Goal: Share content: Share content

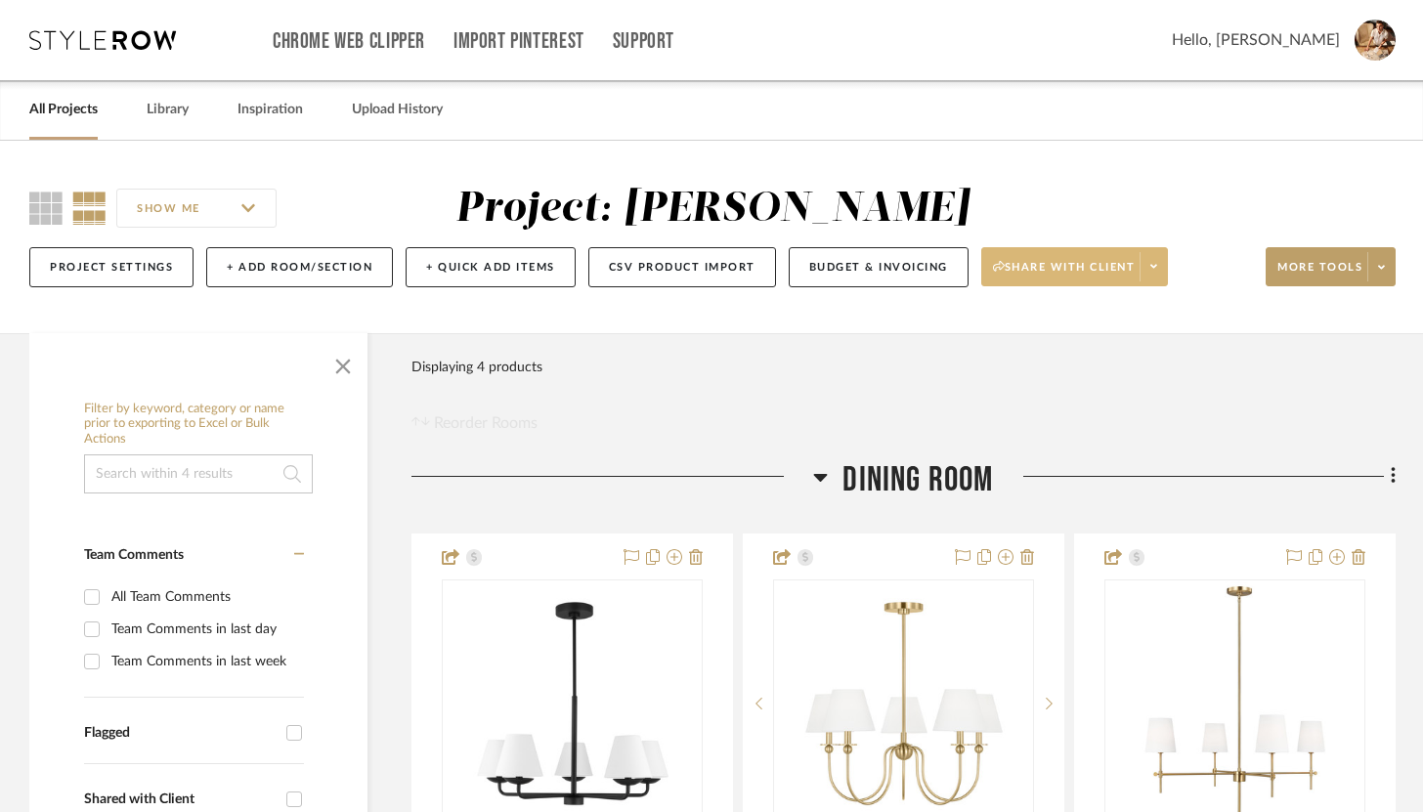
click at [1155, 266] on icon at bounding box center [1154, 267] width 7 height 4
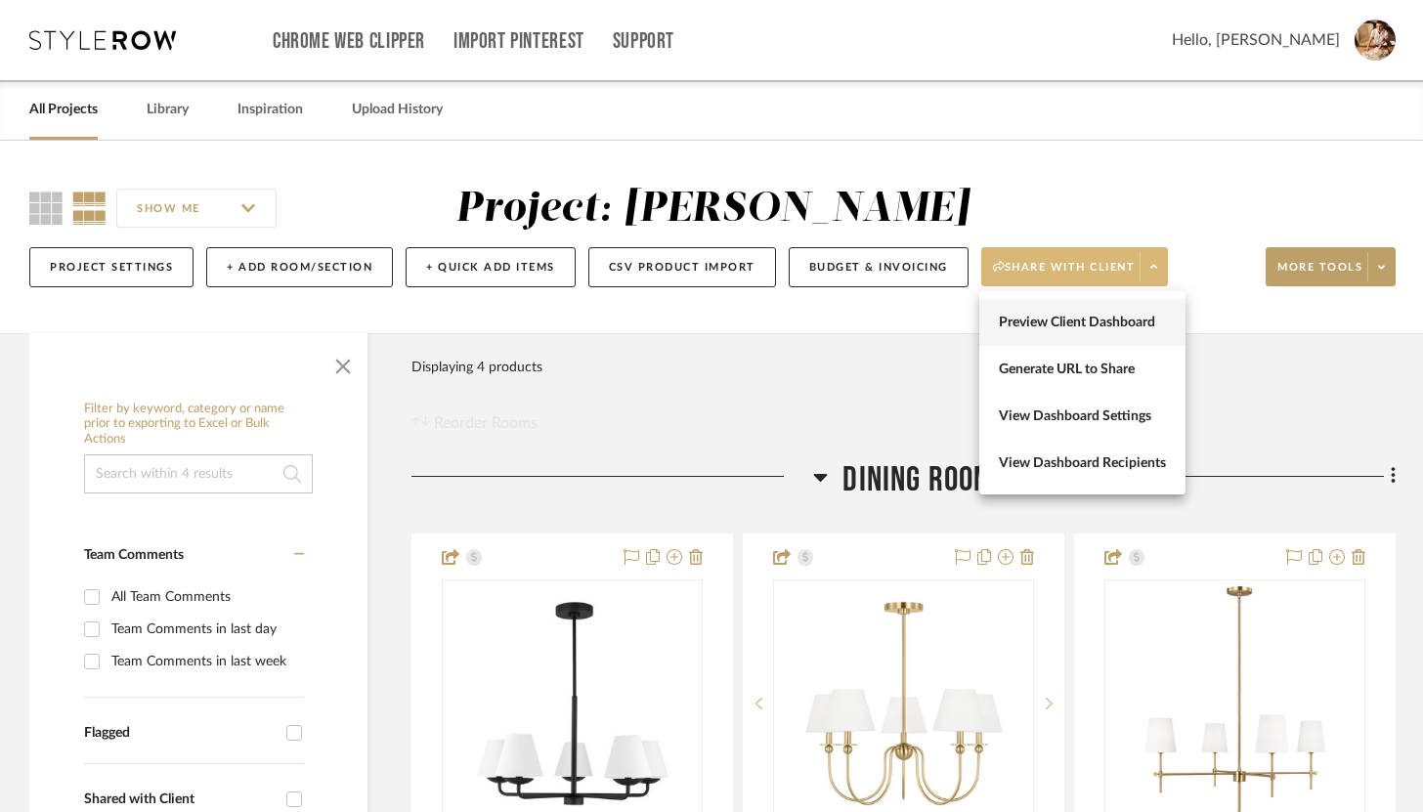
click at [1136, 306] on button "Preview Client Dashboard" at bounding box center [1082, 322] width 206 height 47
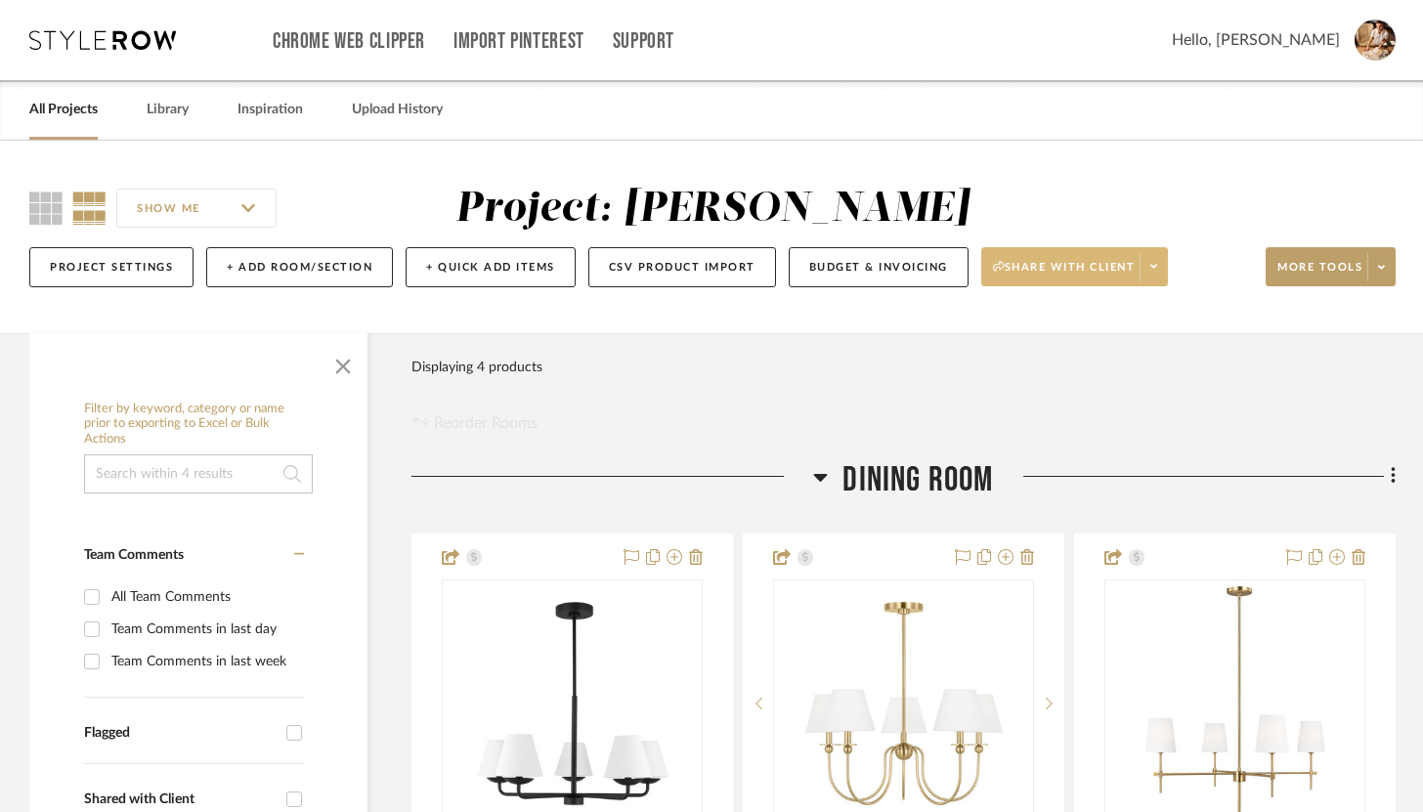
click at [1029, 264] on span "Share with client" at bounding box center [1064, 274] width 143 height 29
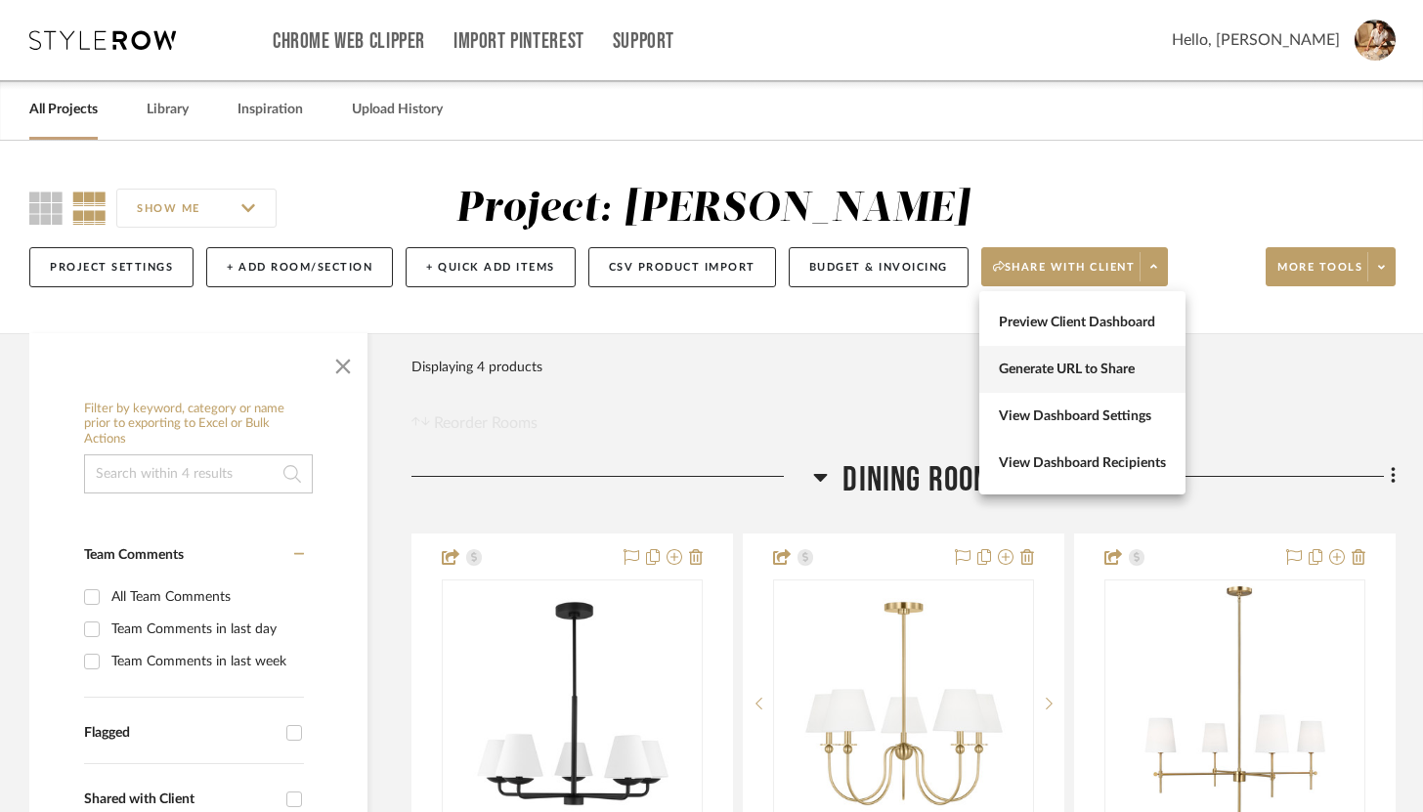
click at [1047, 373] on span "Generate URL to Share" at bounding box center [1082, 370] width 167 height 17
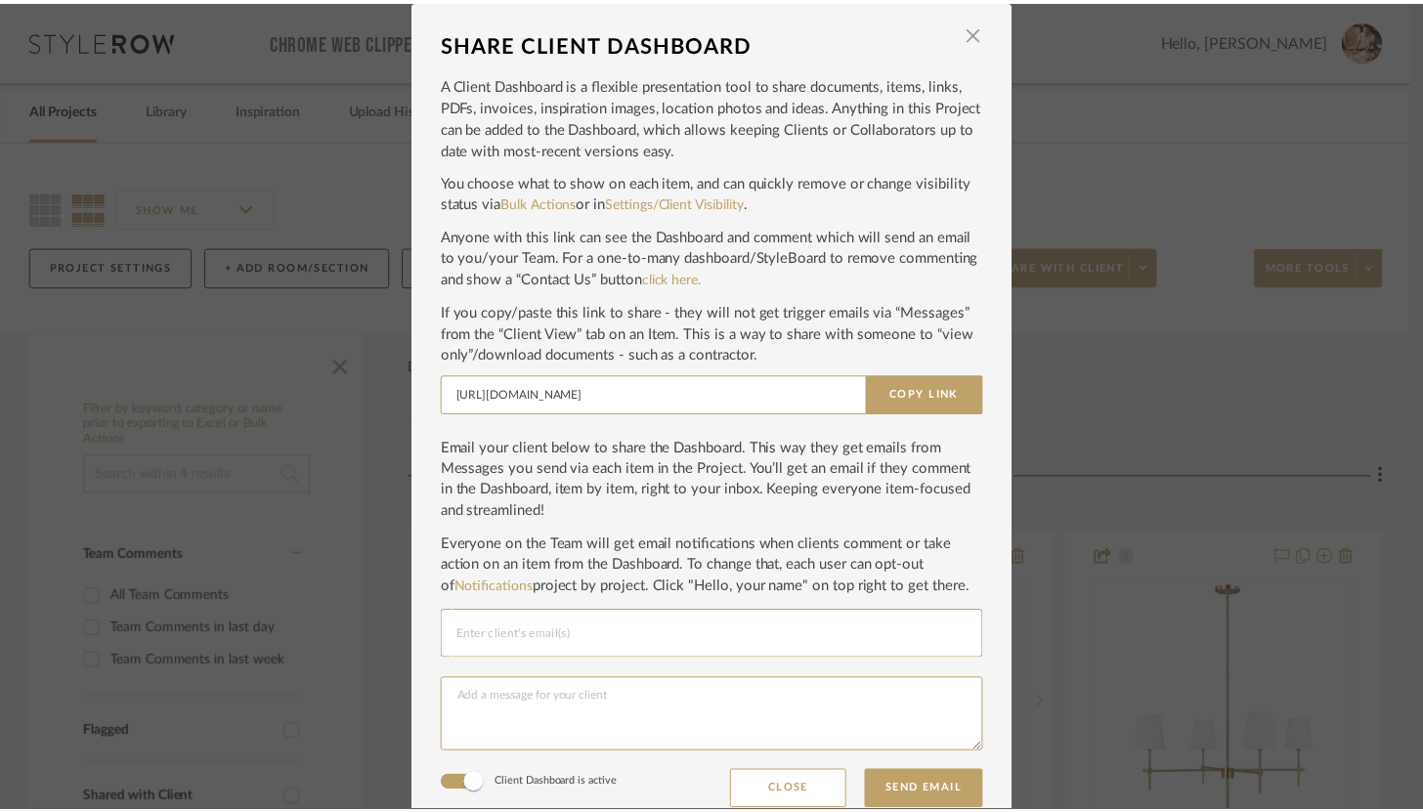
scroll to position [22, 0]
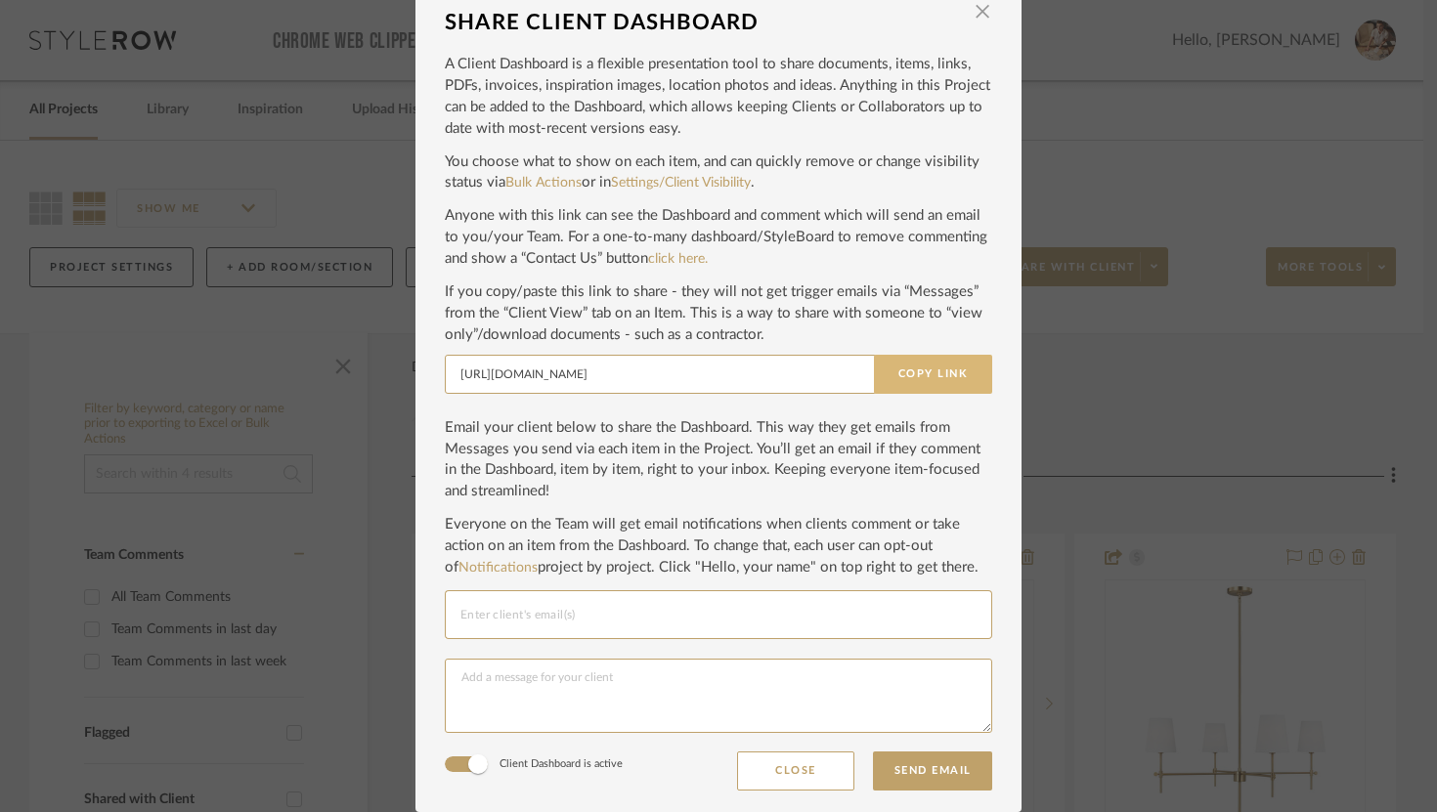
click at [920, 383] on button "Copy Link" at bounding box center [933, 374] width 118 height 39
click at [919, 772] on button "Send Email" at bounding box center [932, 771] width 119 height 39
click at [671, 620] on input "Email selection" at bounding box center [718, 614] width 516 height 23
click at [526, 619] on input "Email selection" at bounding box center [718, 614] width 516 height 23
paste input "[EMAIL_ADDRESS][DOMAIN_NAME]"
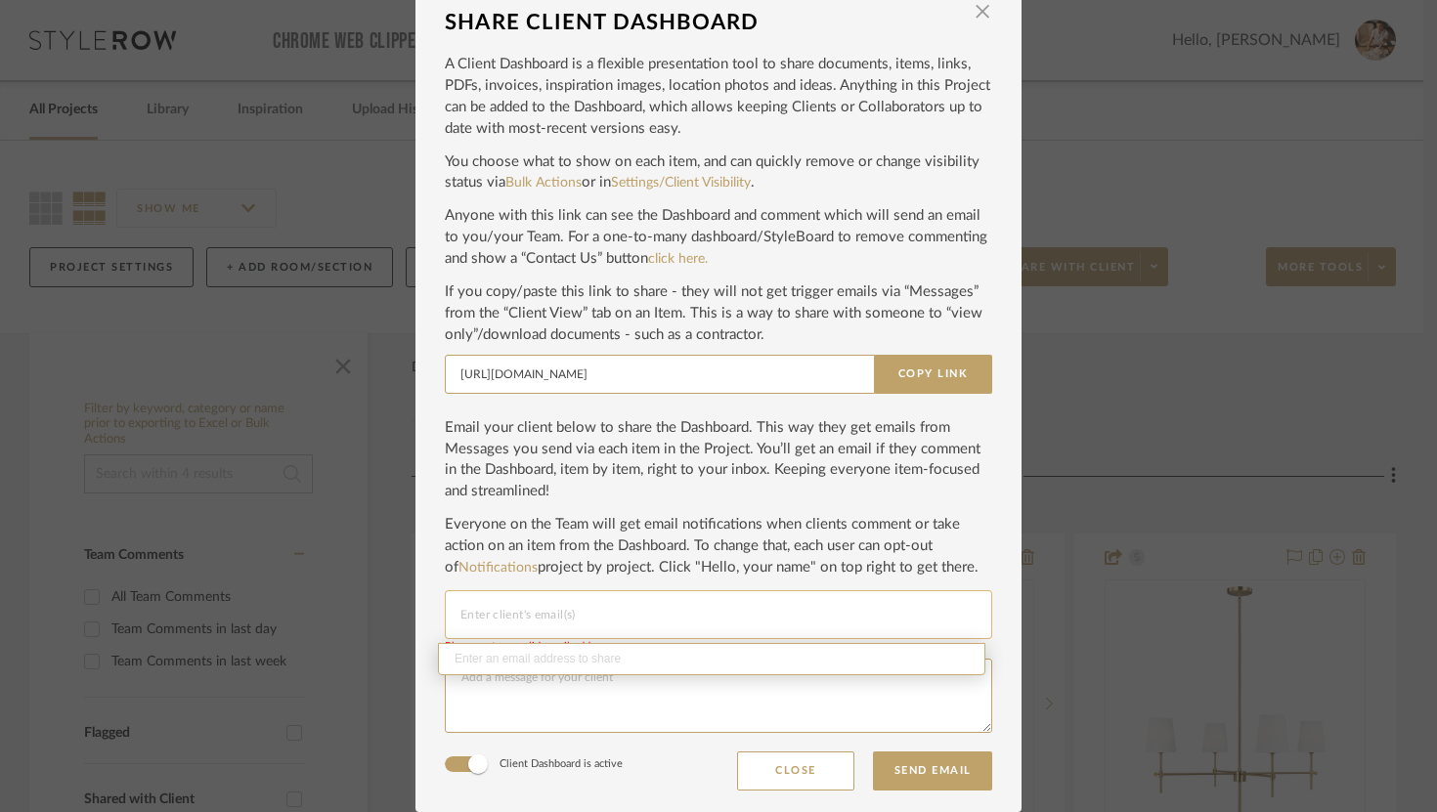
type input "[EMAIL_ADDRESS][DOMAIN_NAME]"
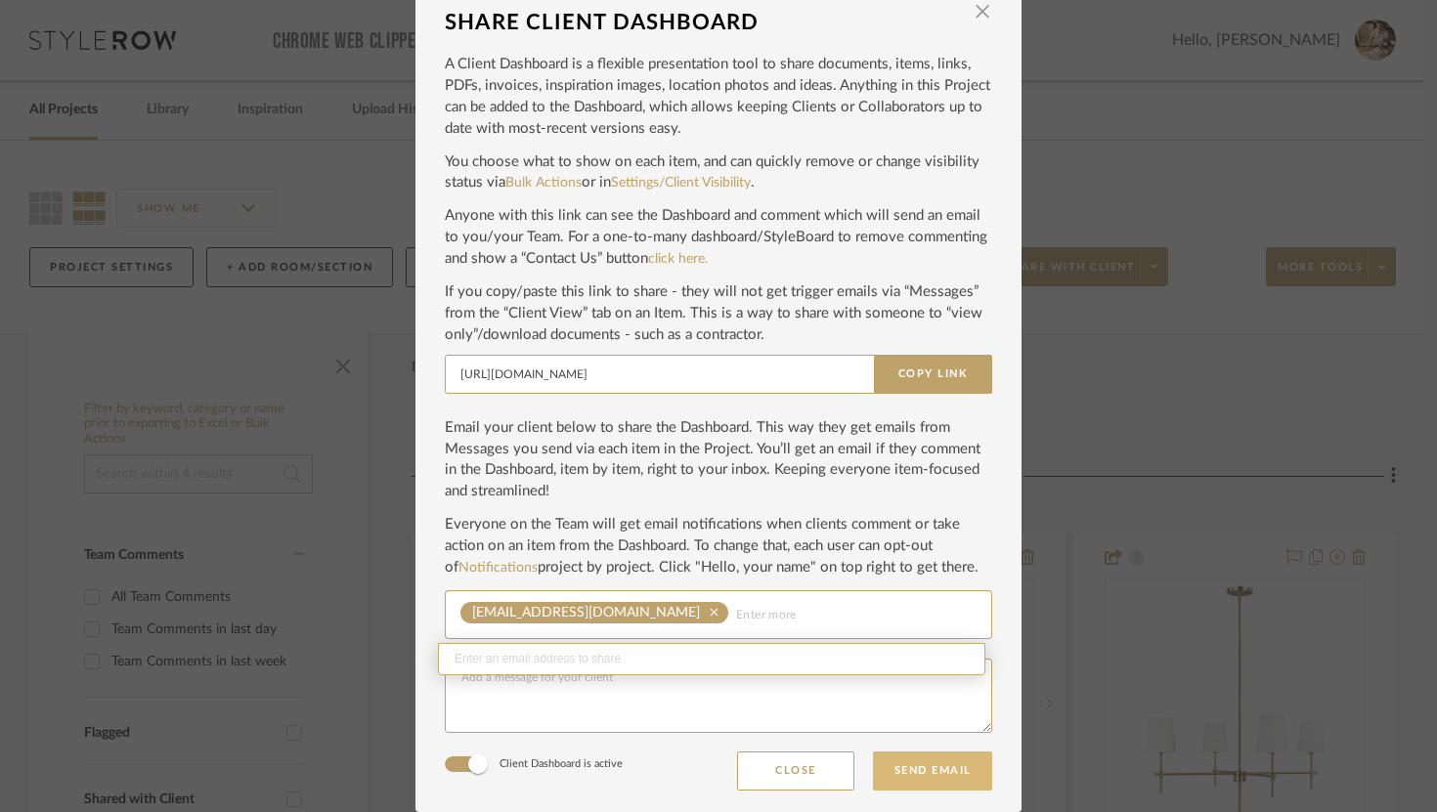
click at [929, 764] on button "Send Email" at bounding box center [932, 771] width 119 height 39
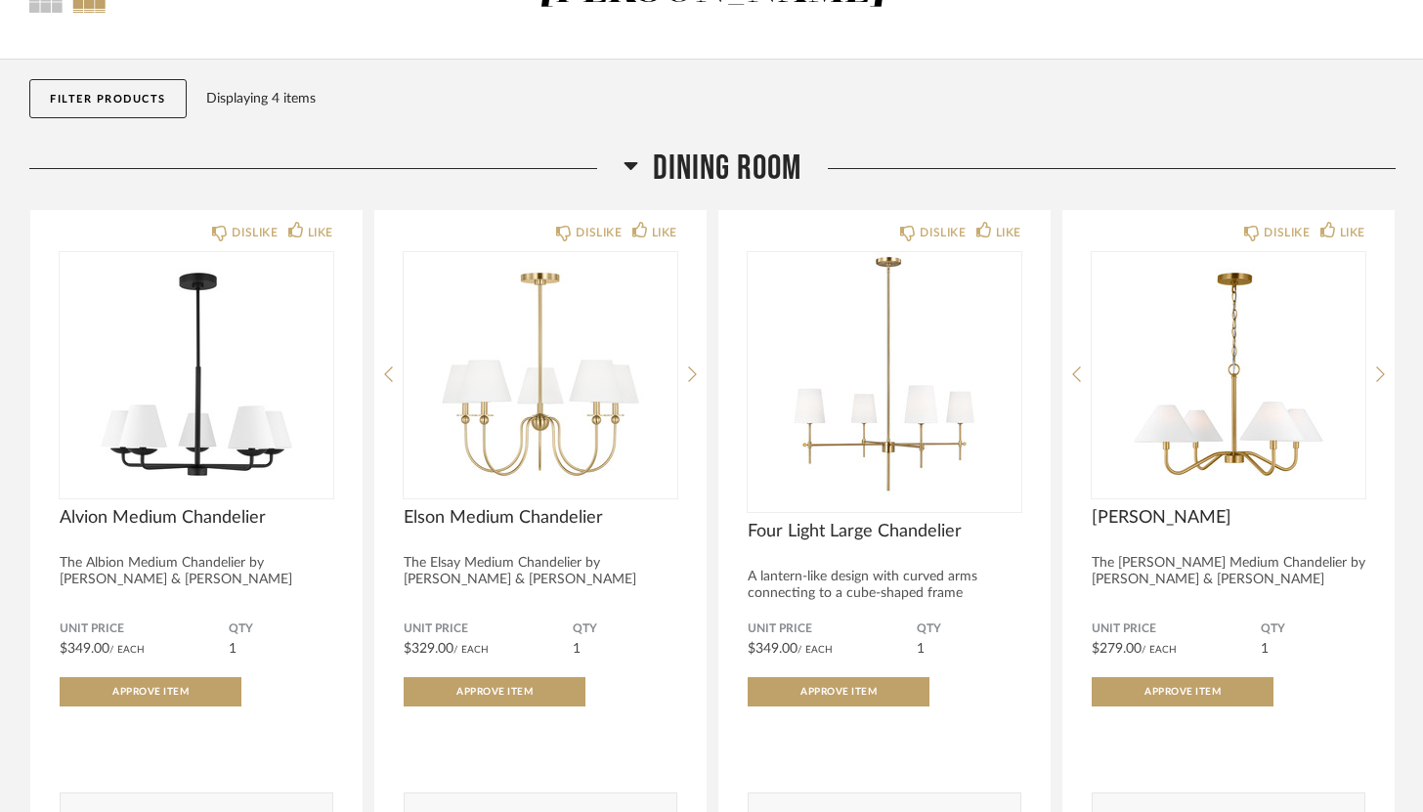
scroll to position [210, 0]
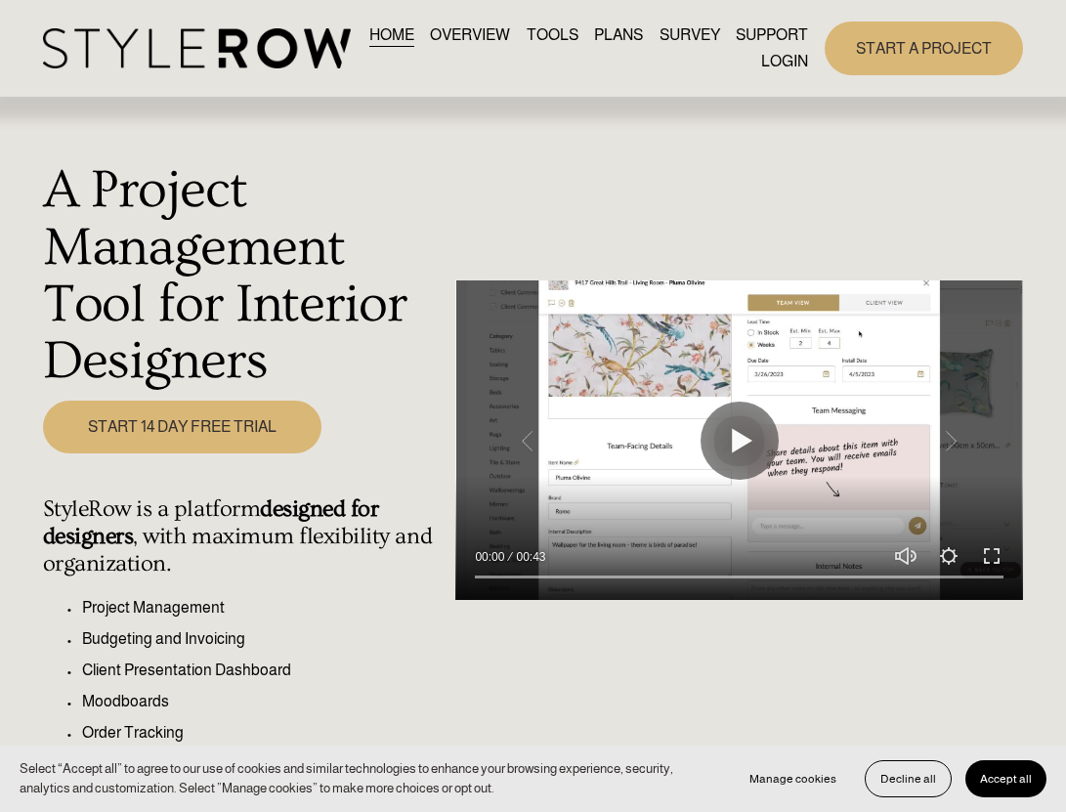
click at [789, 58] on link "LOGIN" at bounding box center [785, 62] width 47 height 26
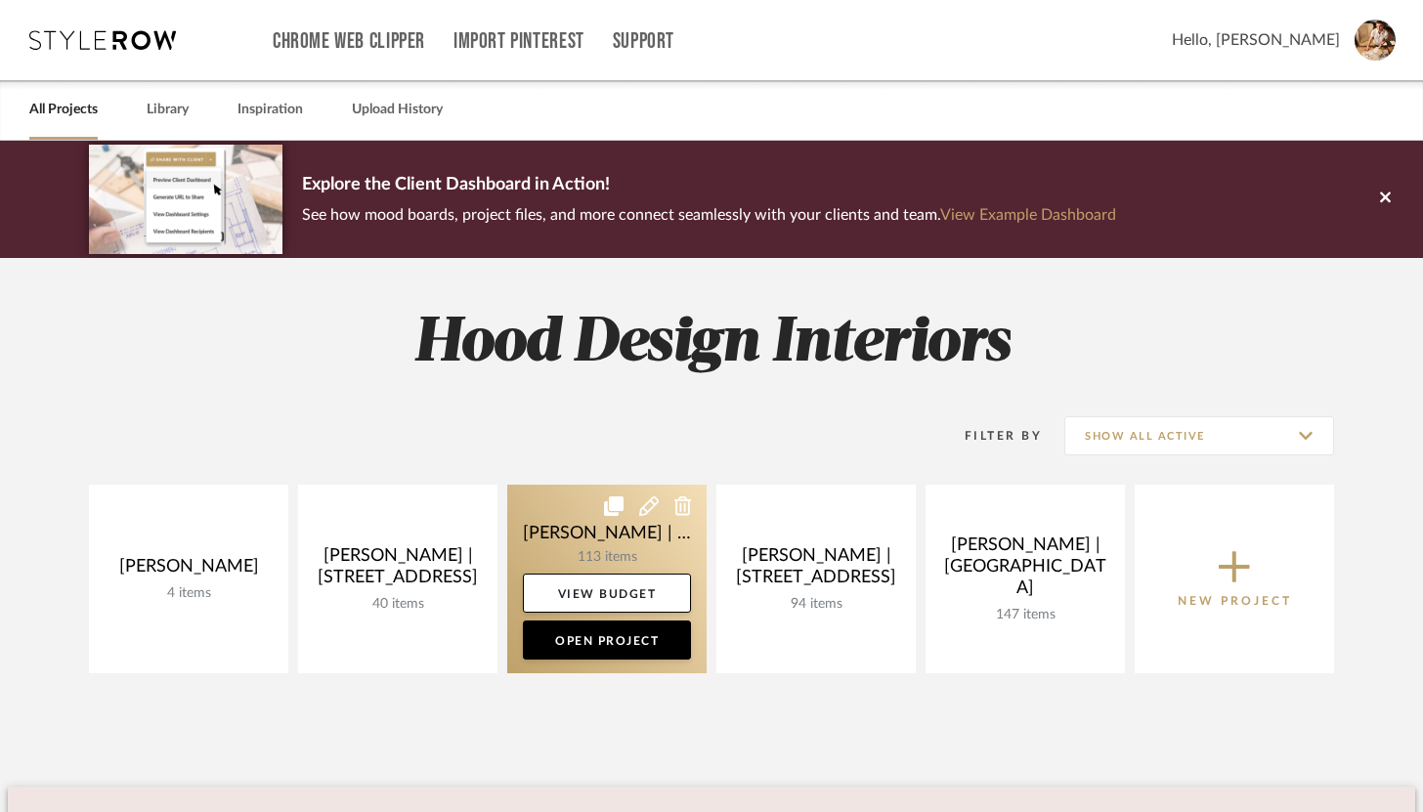
click at [612, 544] on link at bounding box center [606, 579] width 199 height 189
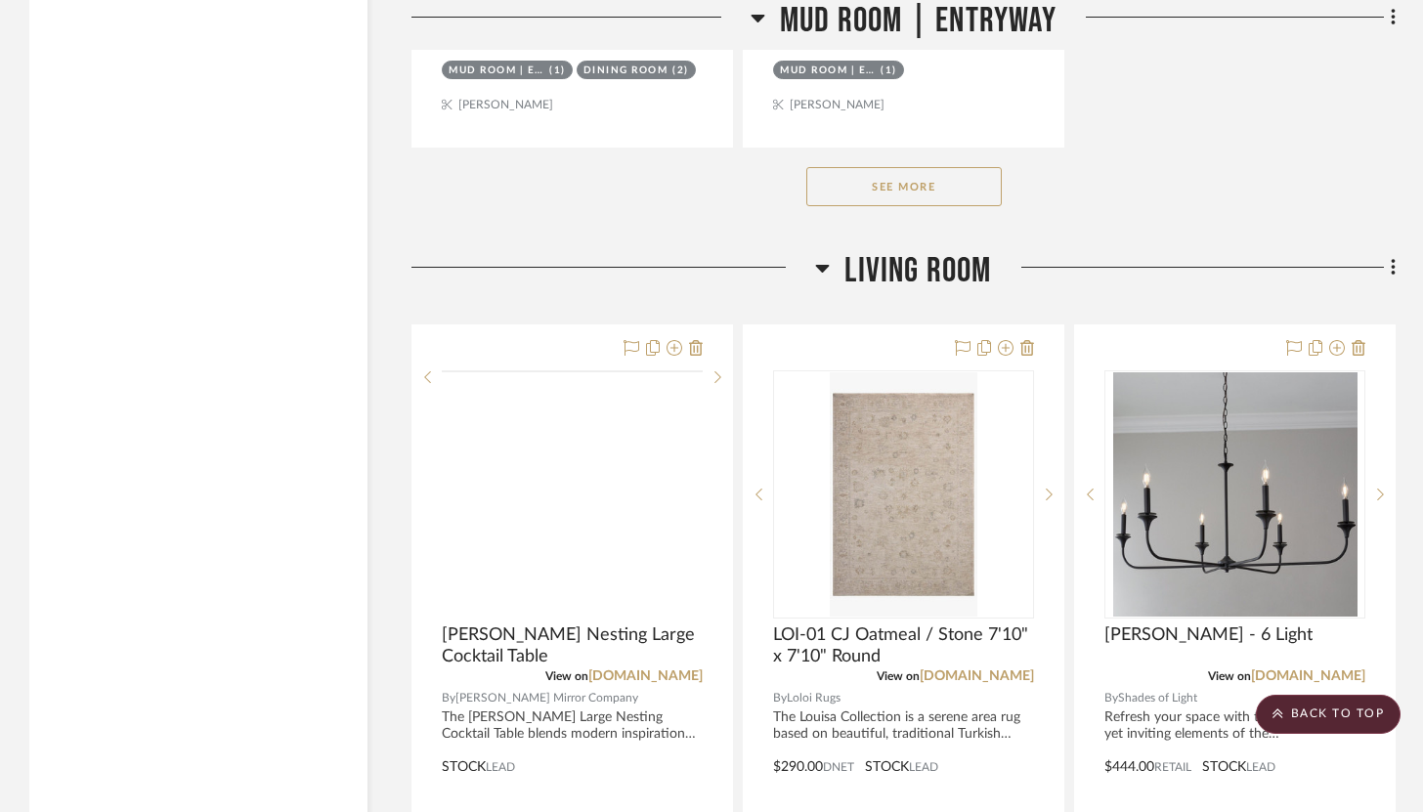
scroll to position [4259, 0]
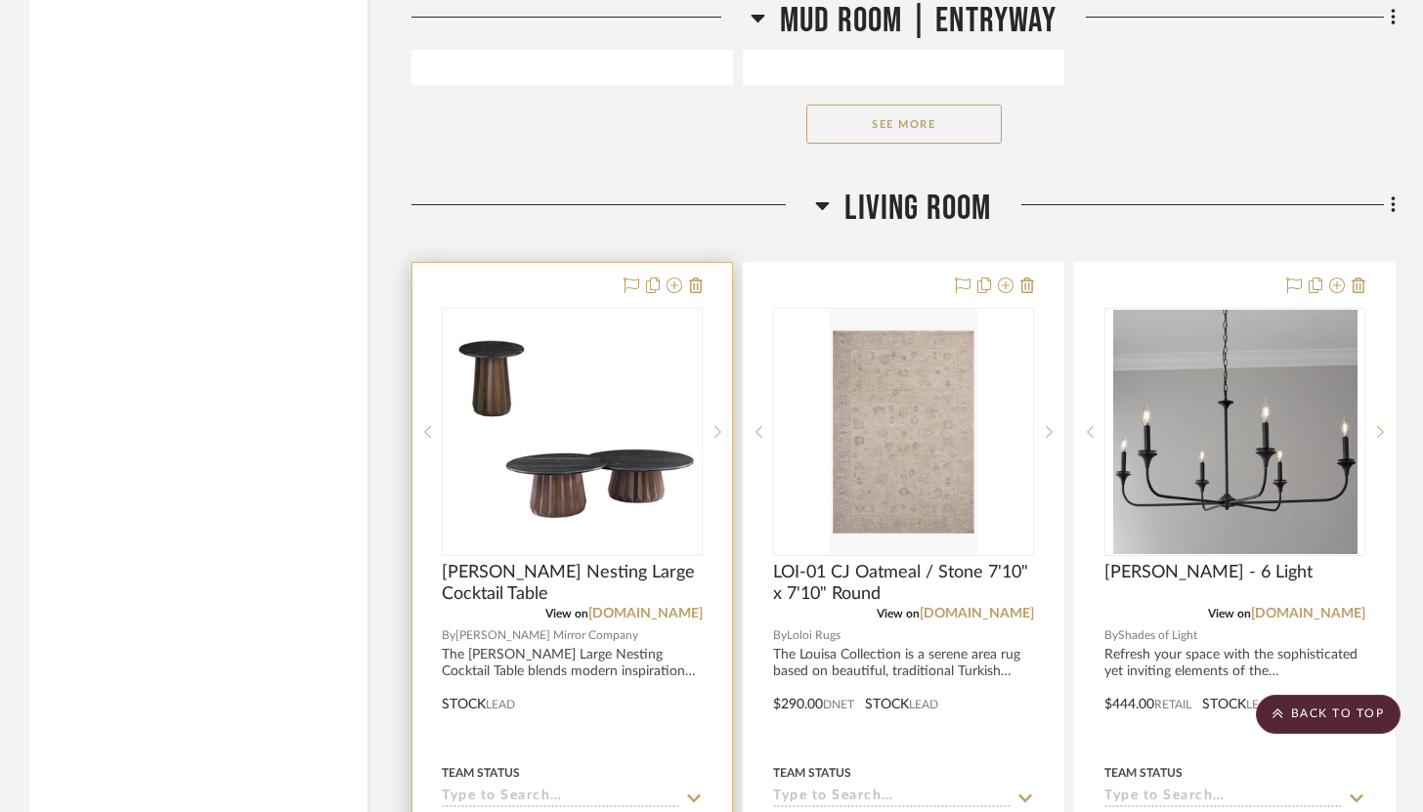
click at [588, 263] on div at bounding box center [573, 690] width 320 height 855
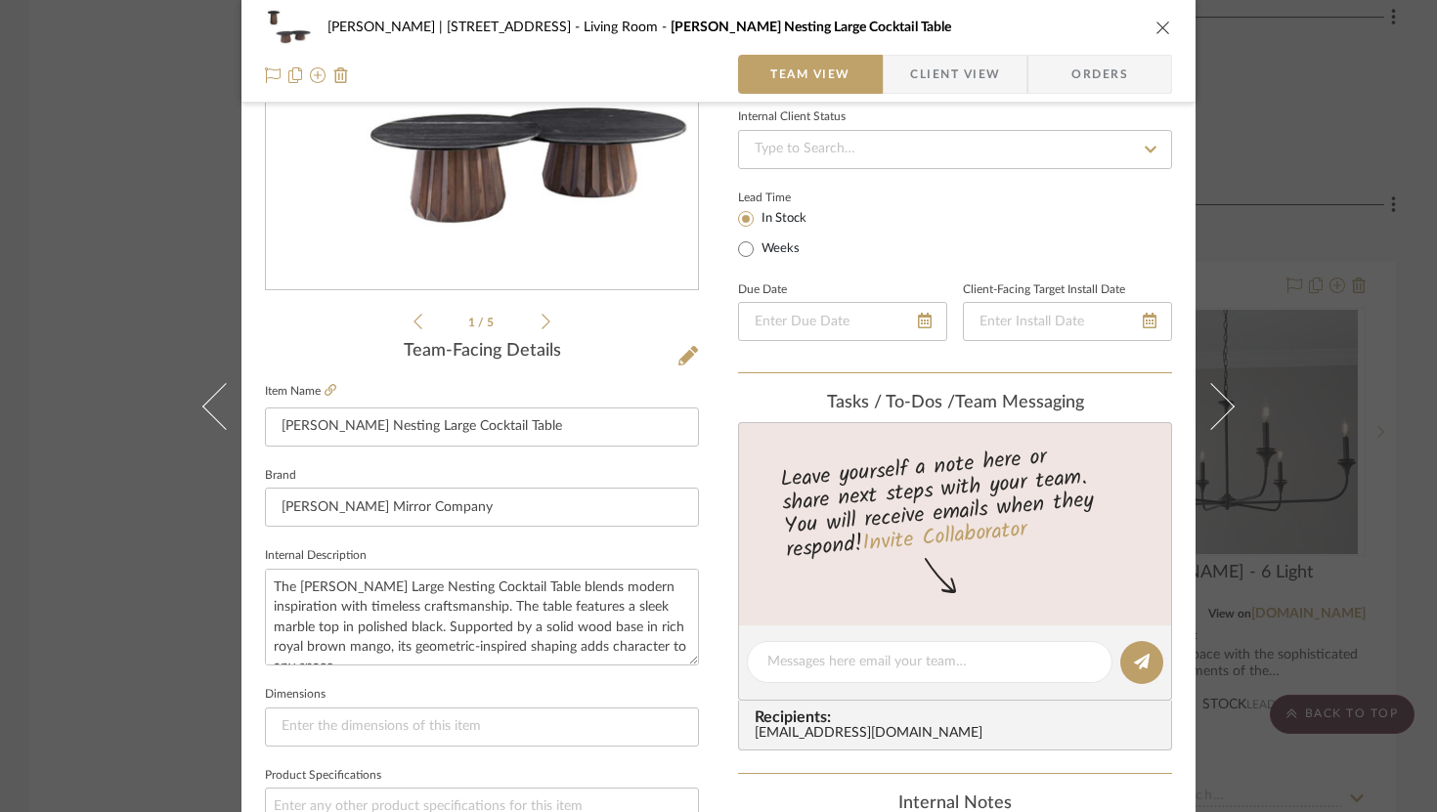
scroll to position [0, 0]
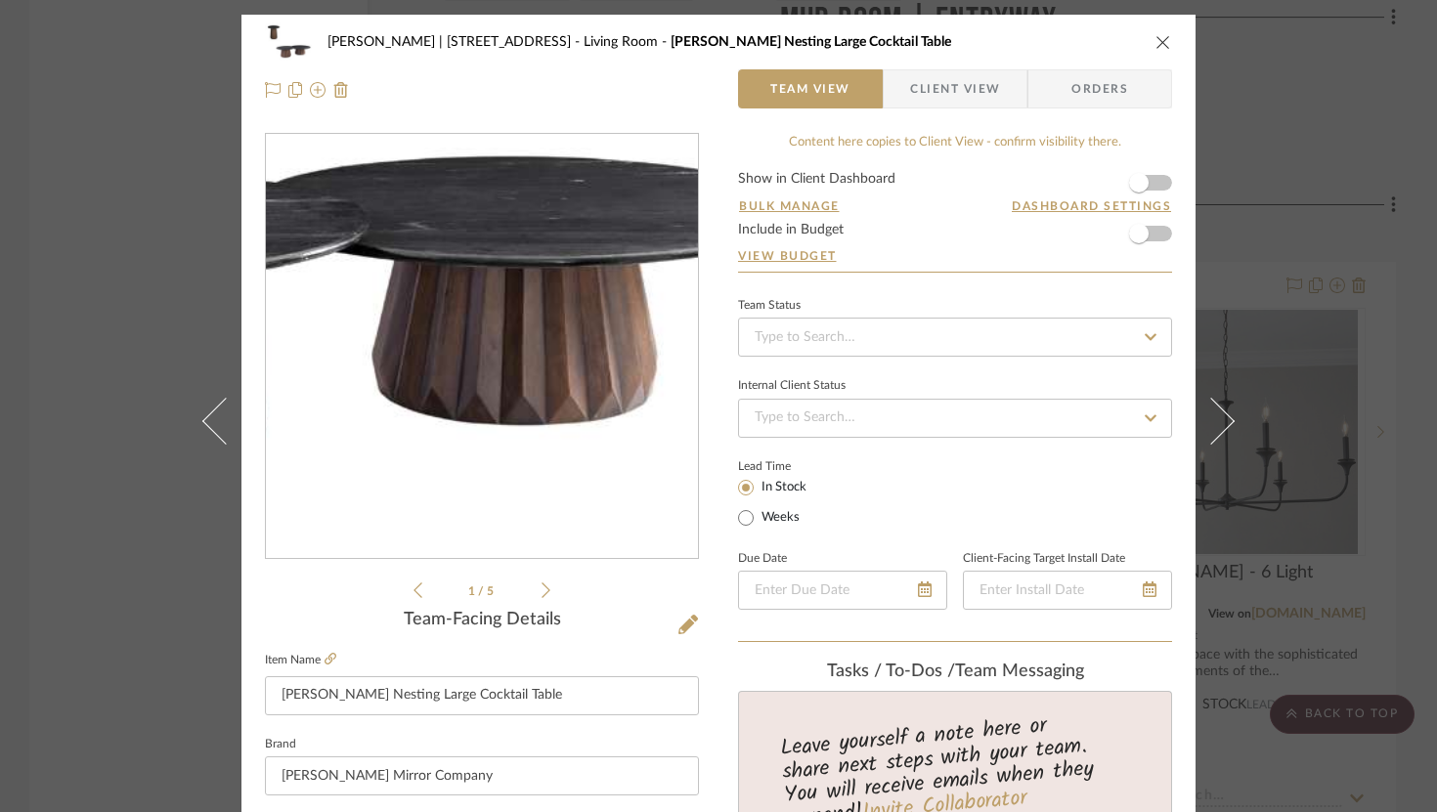
click at [572, 440] on img "0" at bounding box center [482, 347] width 432 height 362
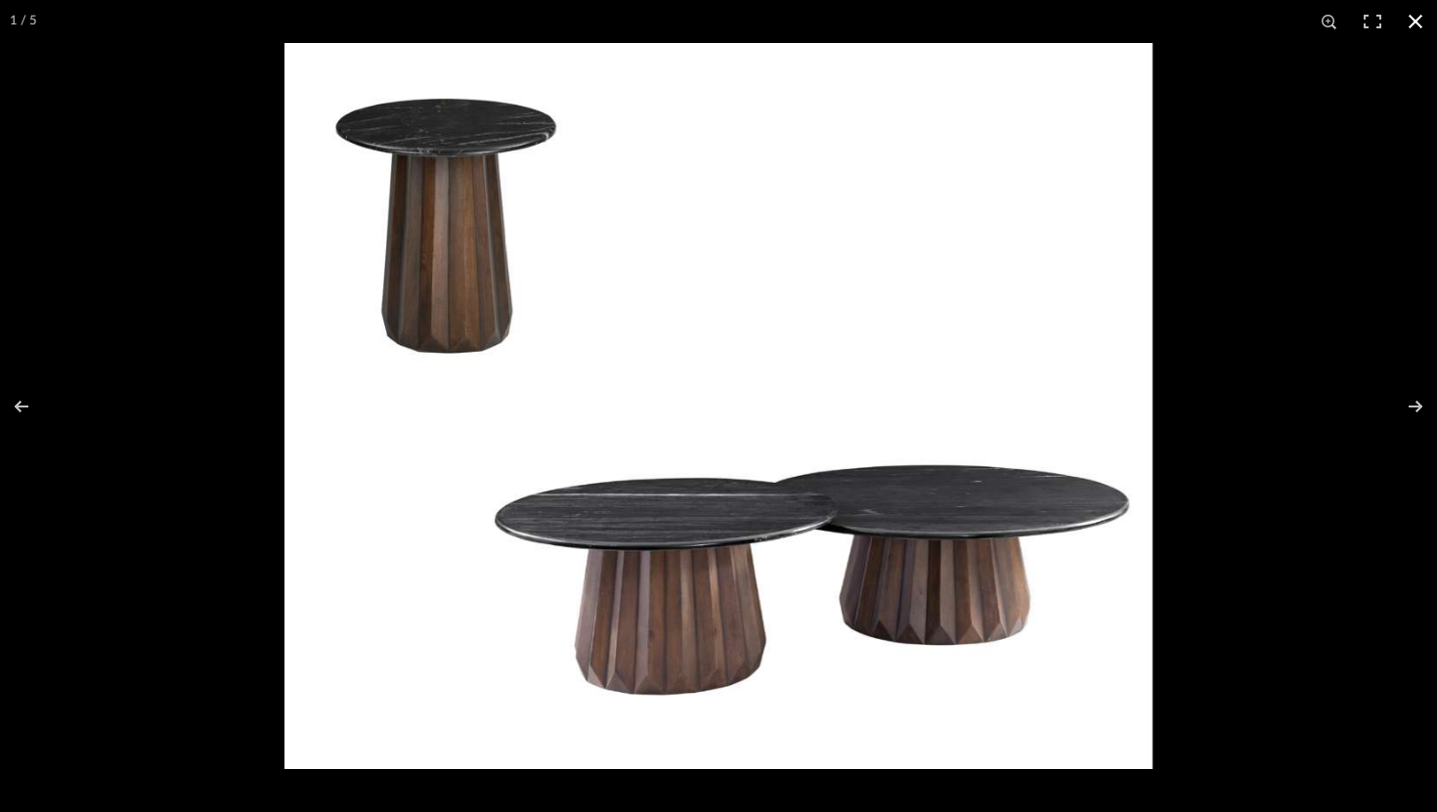
click at [1321, 378] on div at bounding box center [1002, 449] width 1437 height 812
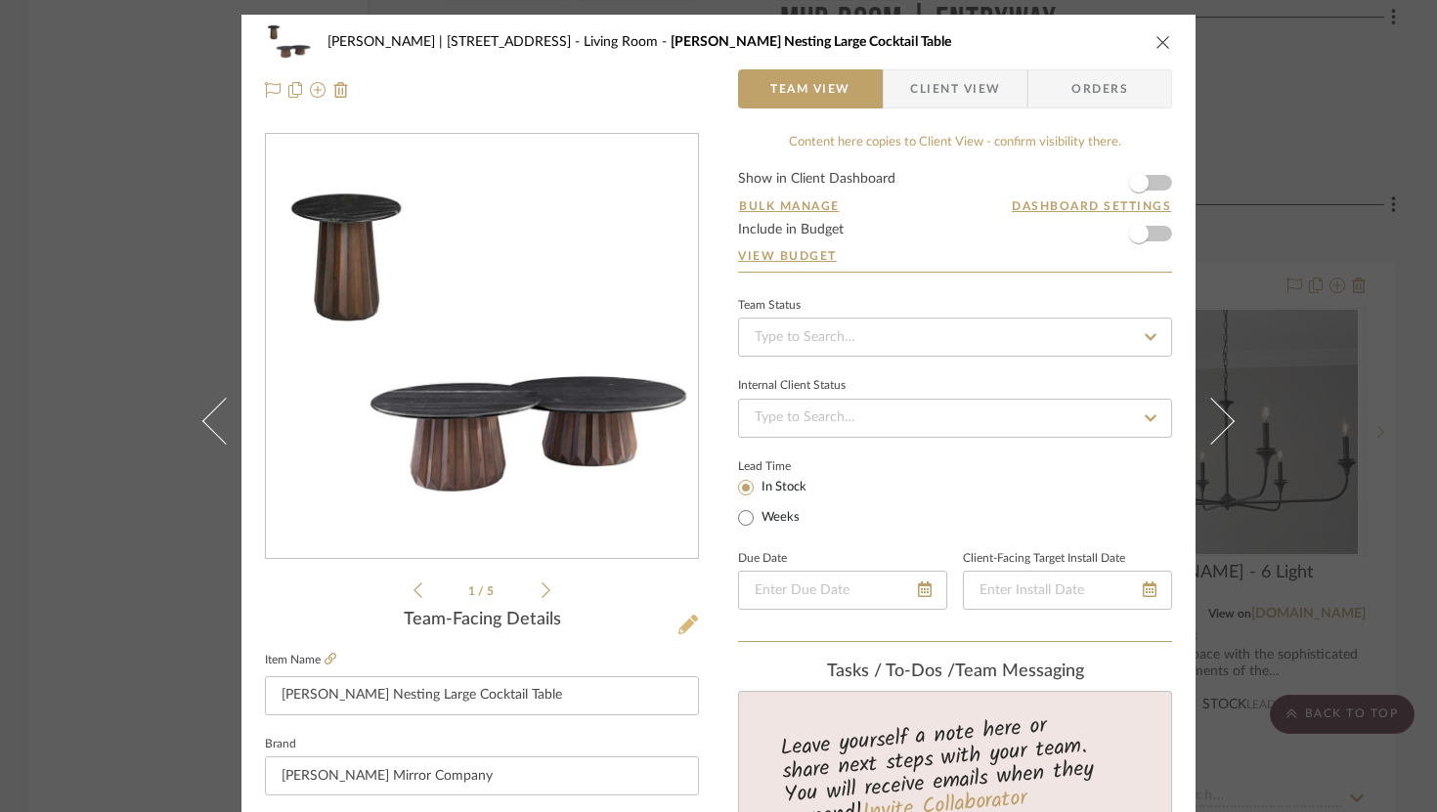
click at [670, 624] on div "Team-Facing Details" at bounding box center [482, 621] width 434 height 22
click at [684, 624] on icon at bounding box center [688, 625] width 20 height 20
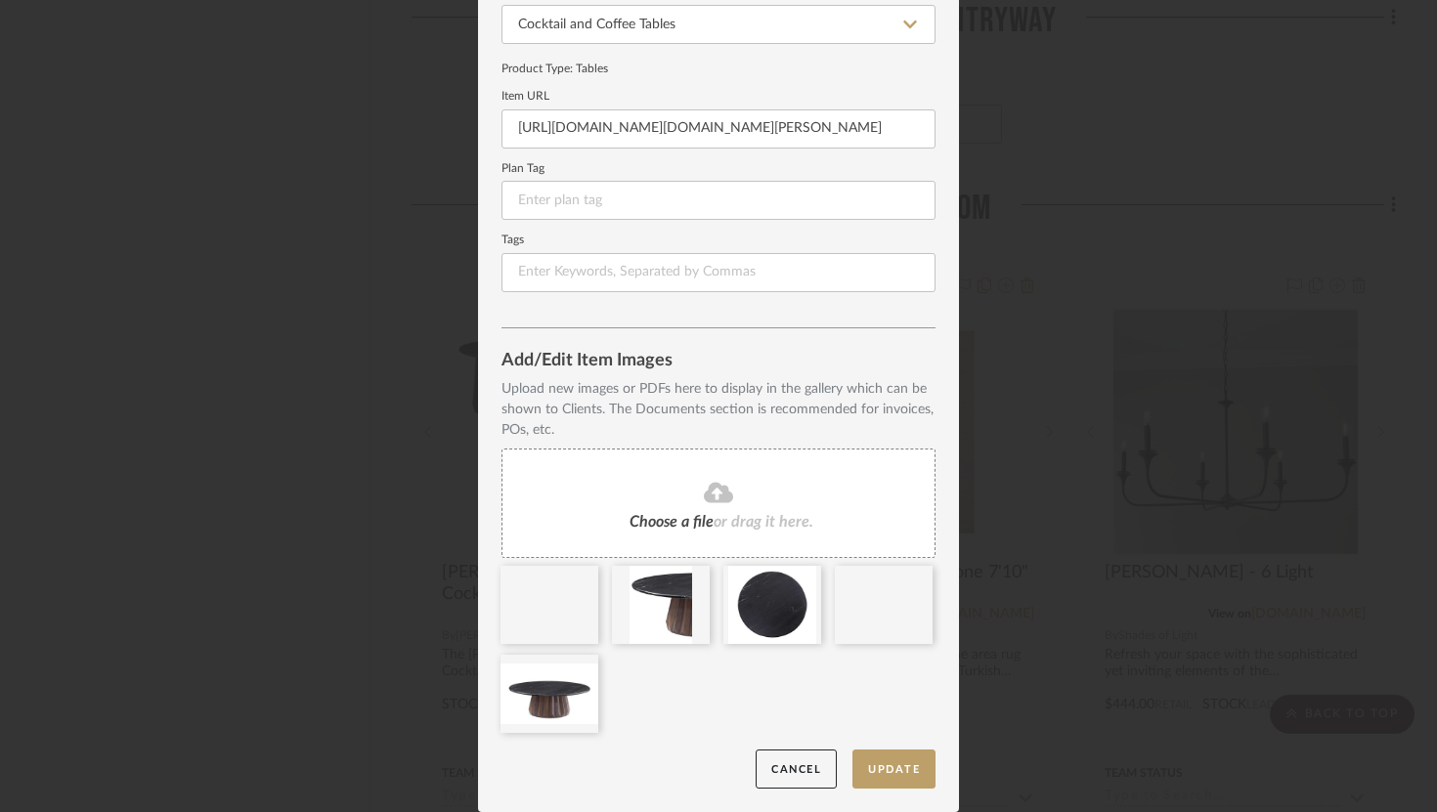
scroll to position [207, 0]
click at [579, 576] on icon at bounding box center [584, 580] width 14 height 16
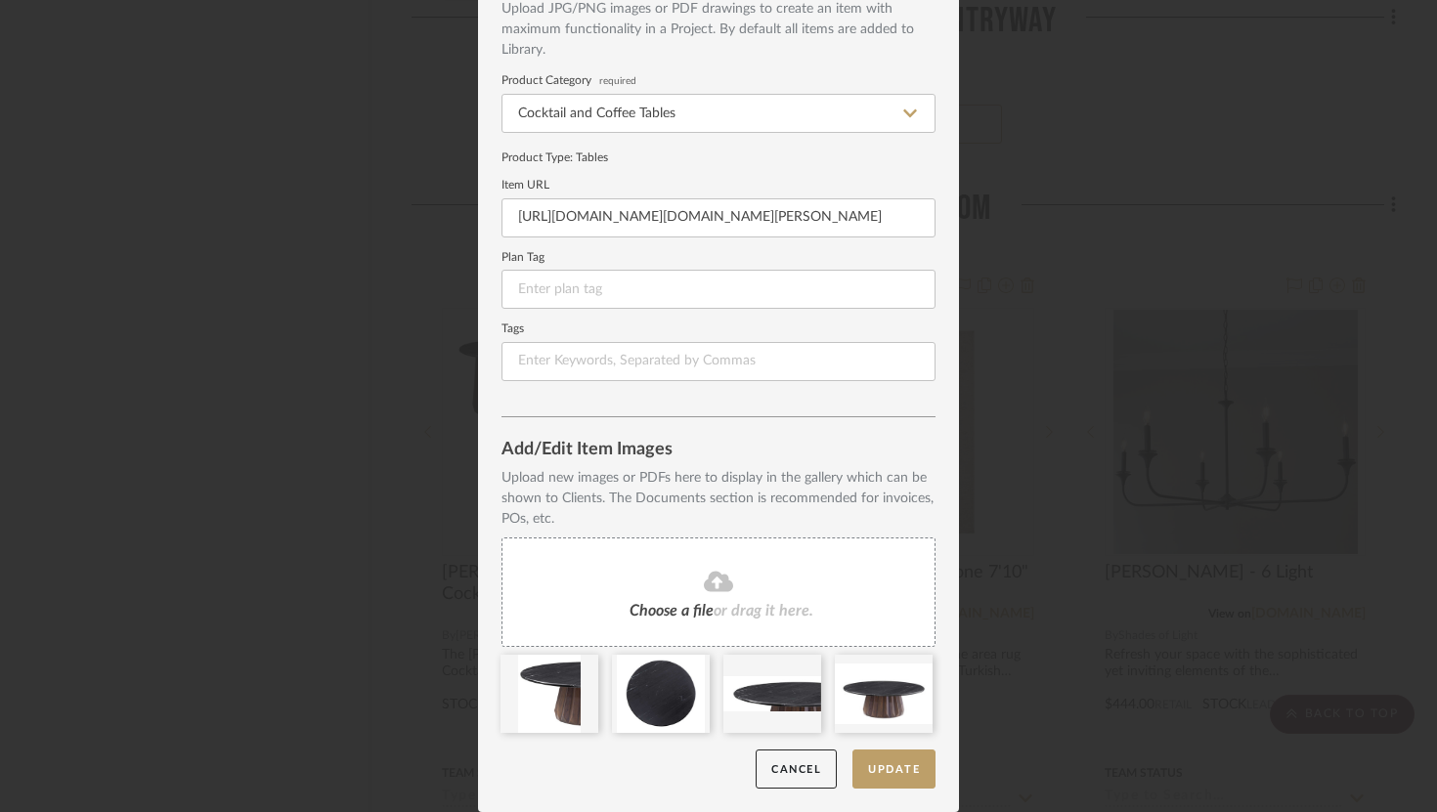
scroll to position [119, 0]
click at [634, 568] on div "Choose a file or drag it here." at bounding box center [718, 592] width 434 height 109
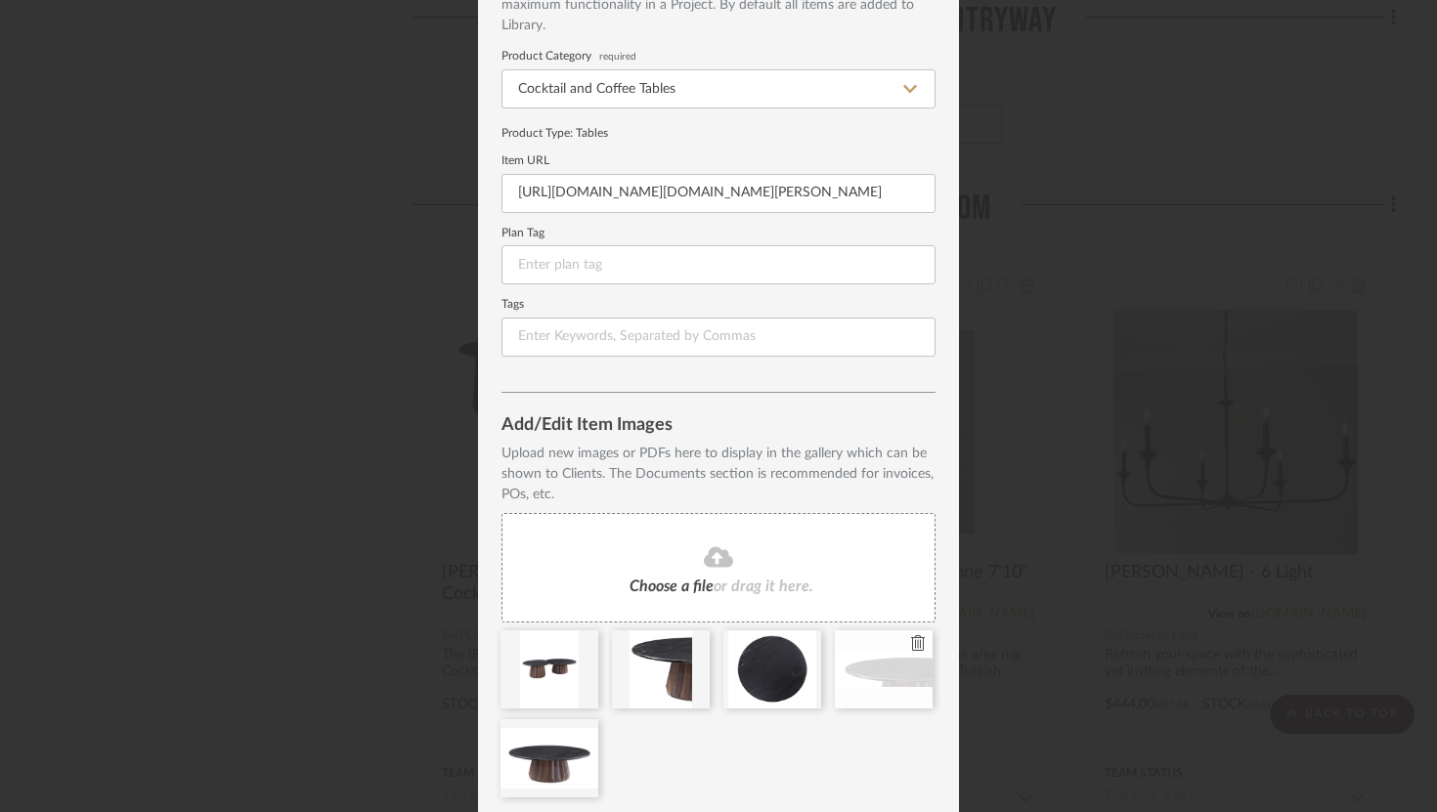
scroll to position [163, 0]
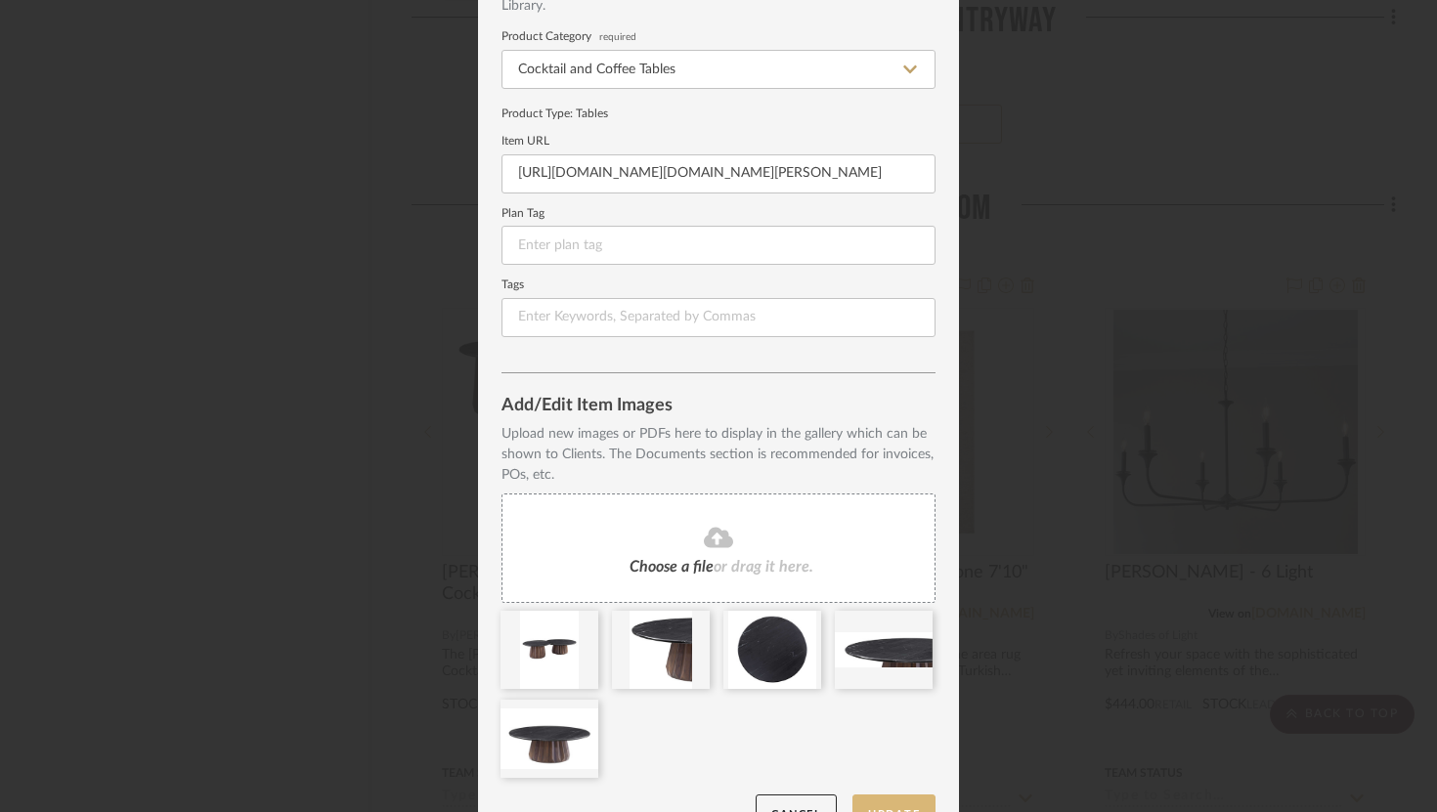
click at [904, 800] on button "Update" at bounding box center [893, 815] width 83 height 40
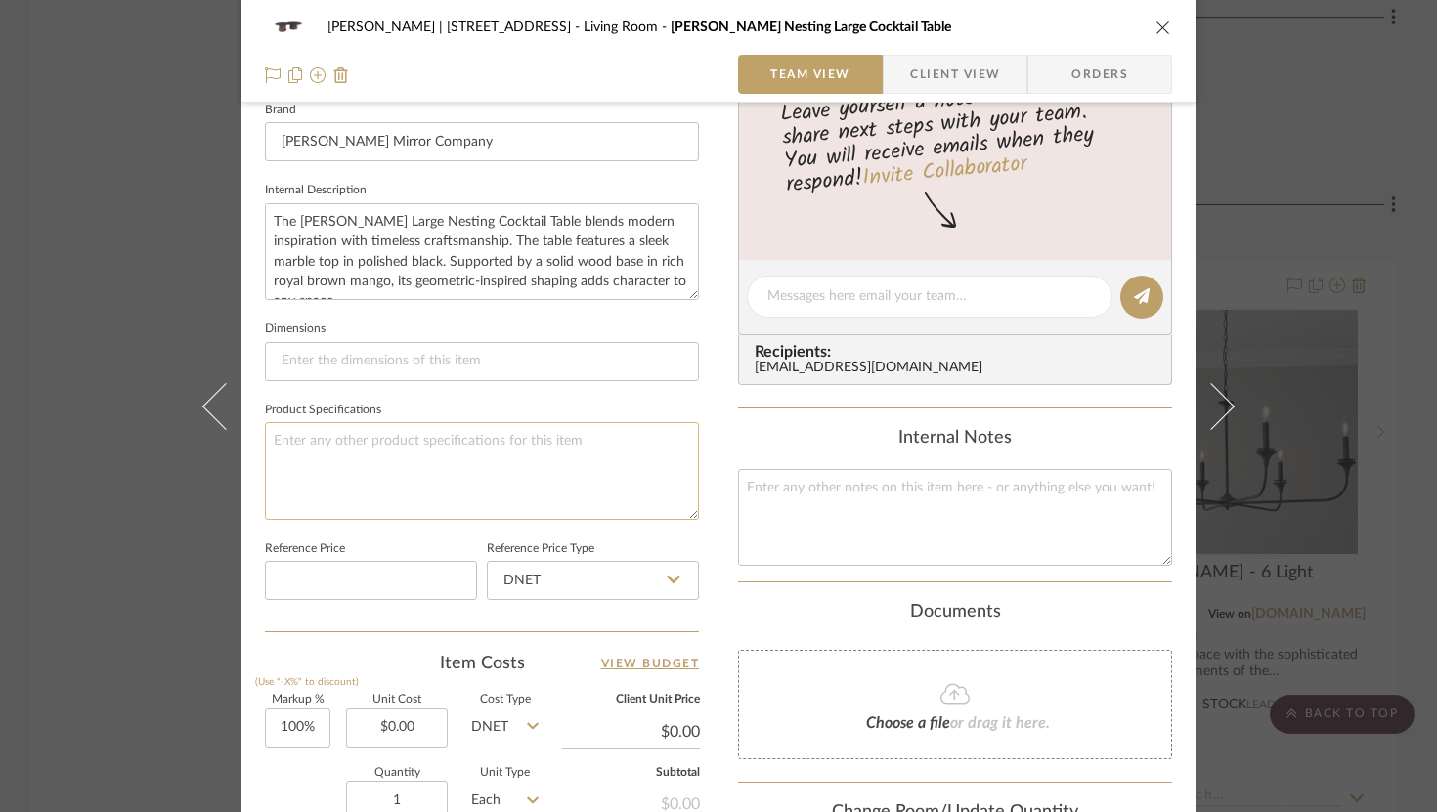
scroll to position [673, 0]
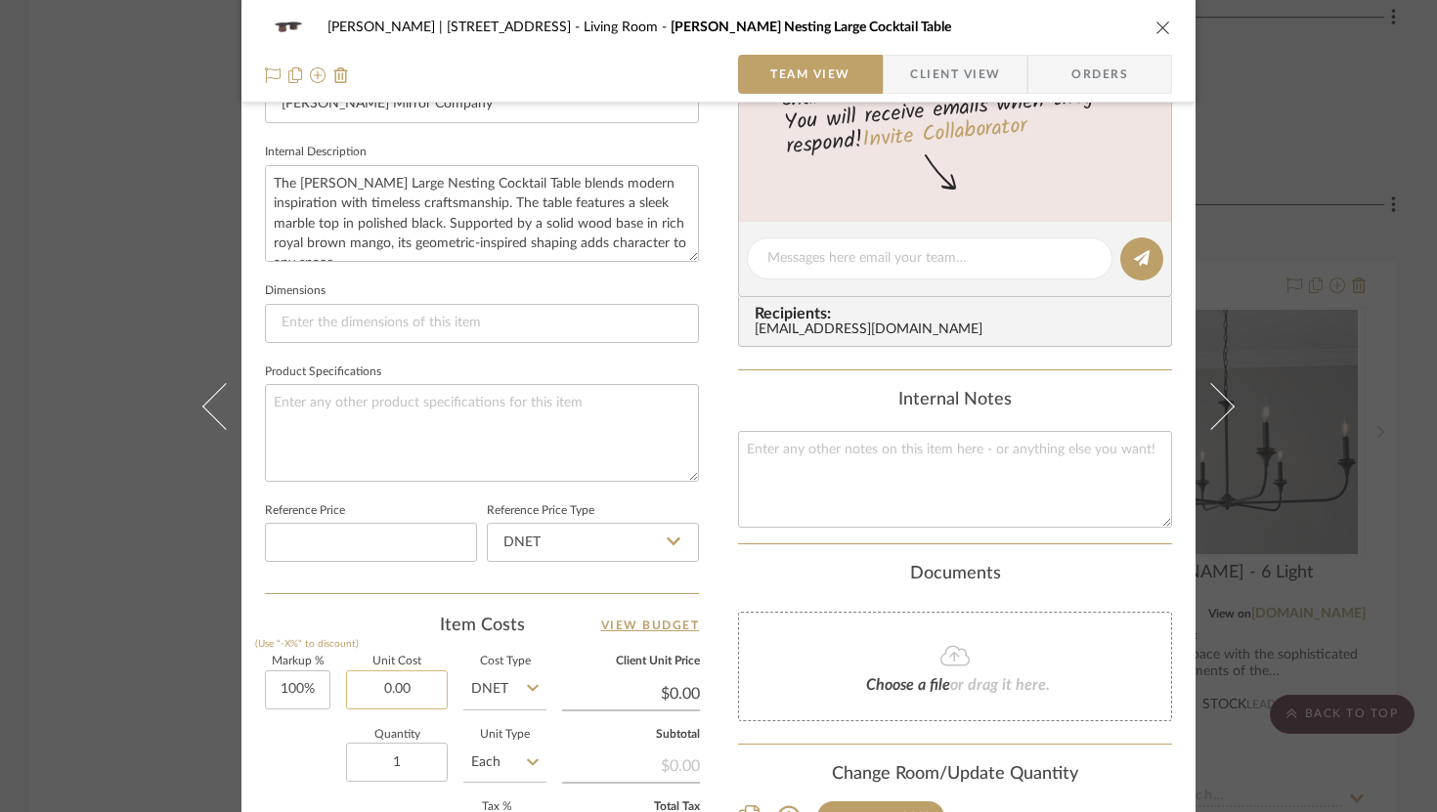
click at [409, 686] on input "0.00" at bounding box center [397, 690] width 102 height 39
type input "$774.00"
type input "$1,548.00"
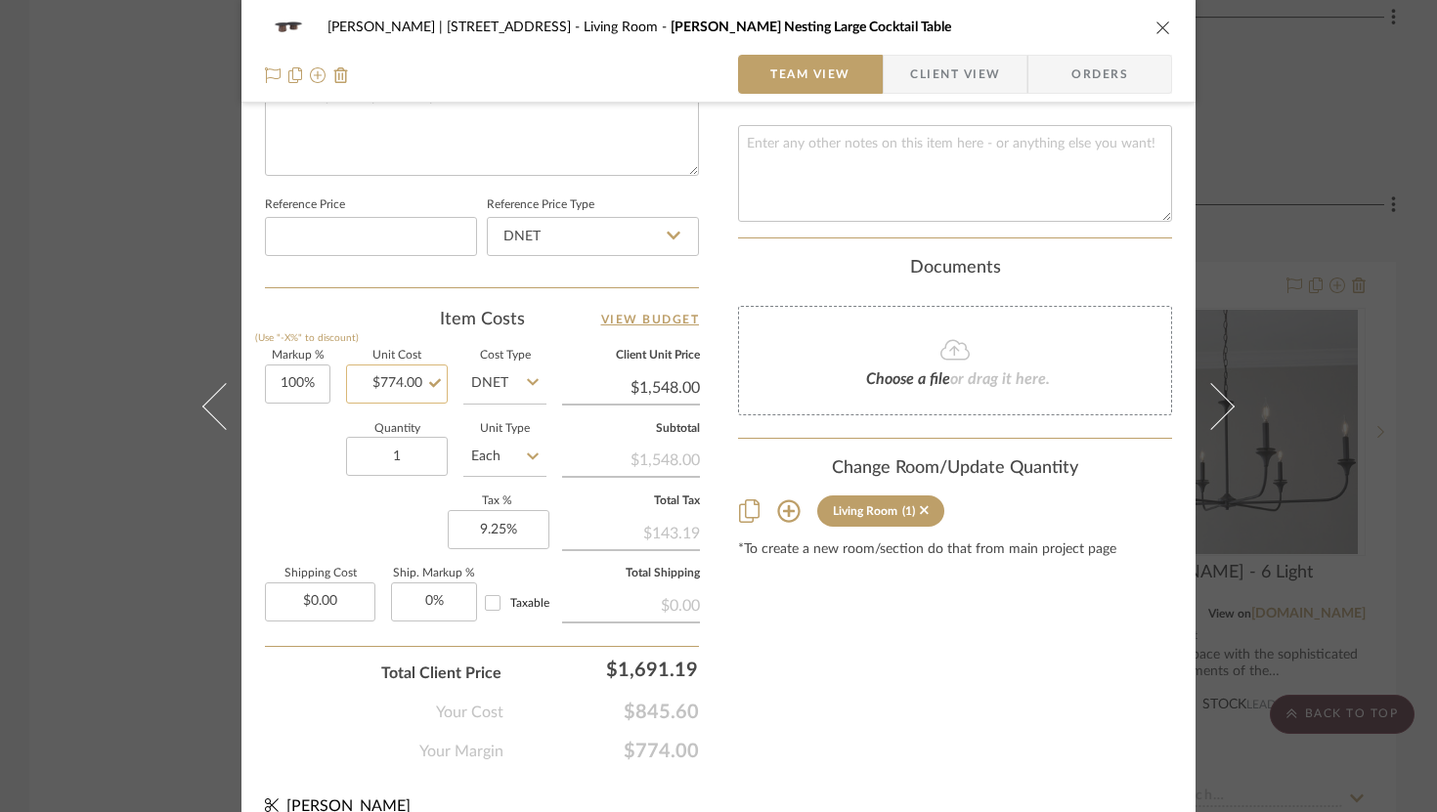
scroll to position [1004, 0]
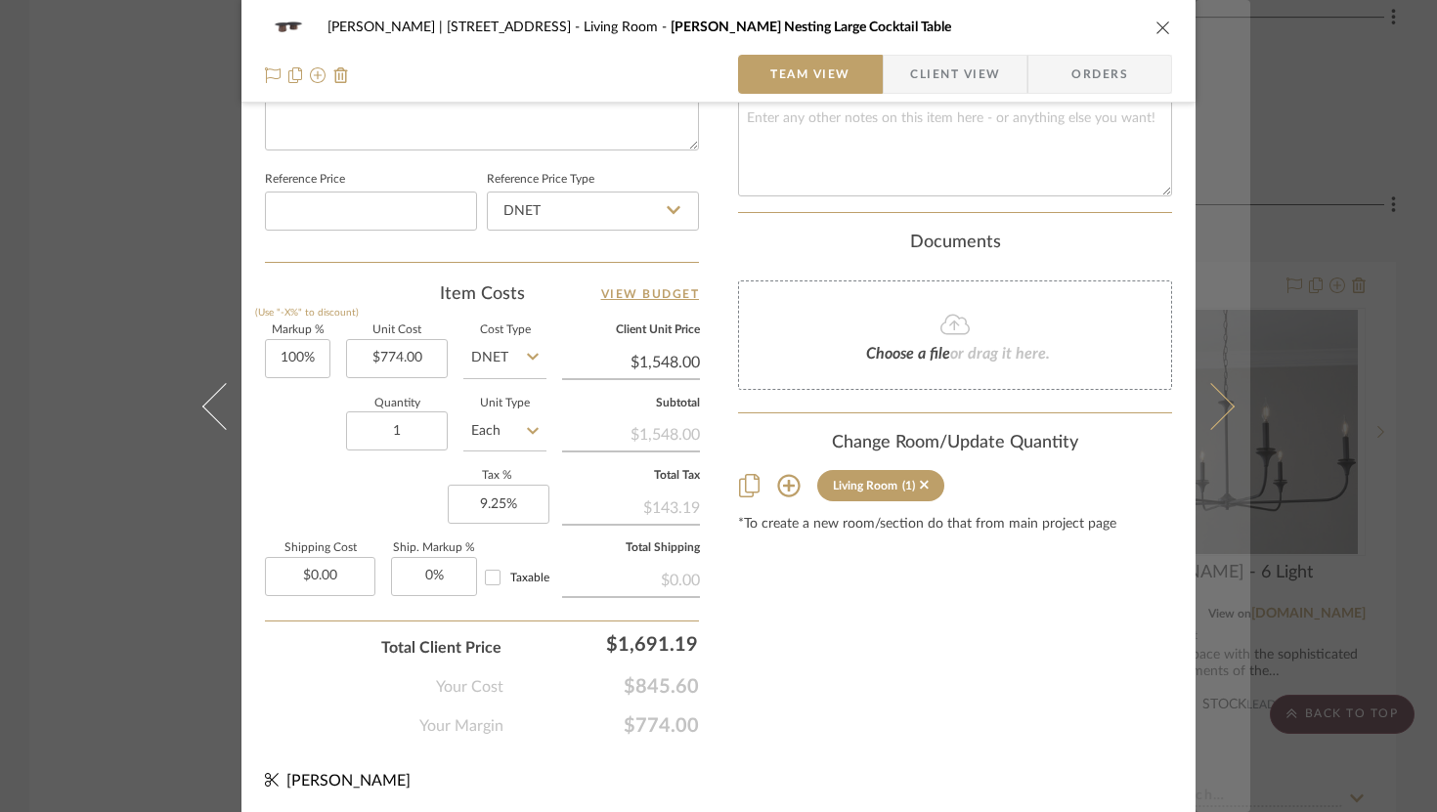
click at [1198, 393] on icon at bounding box center [1211, 405] width 47 height 47
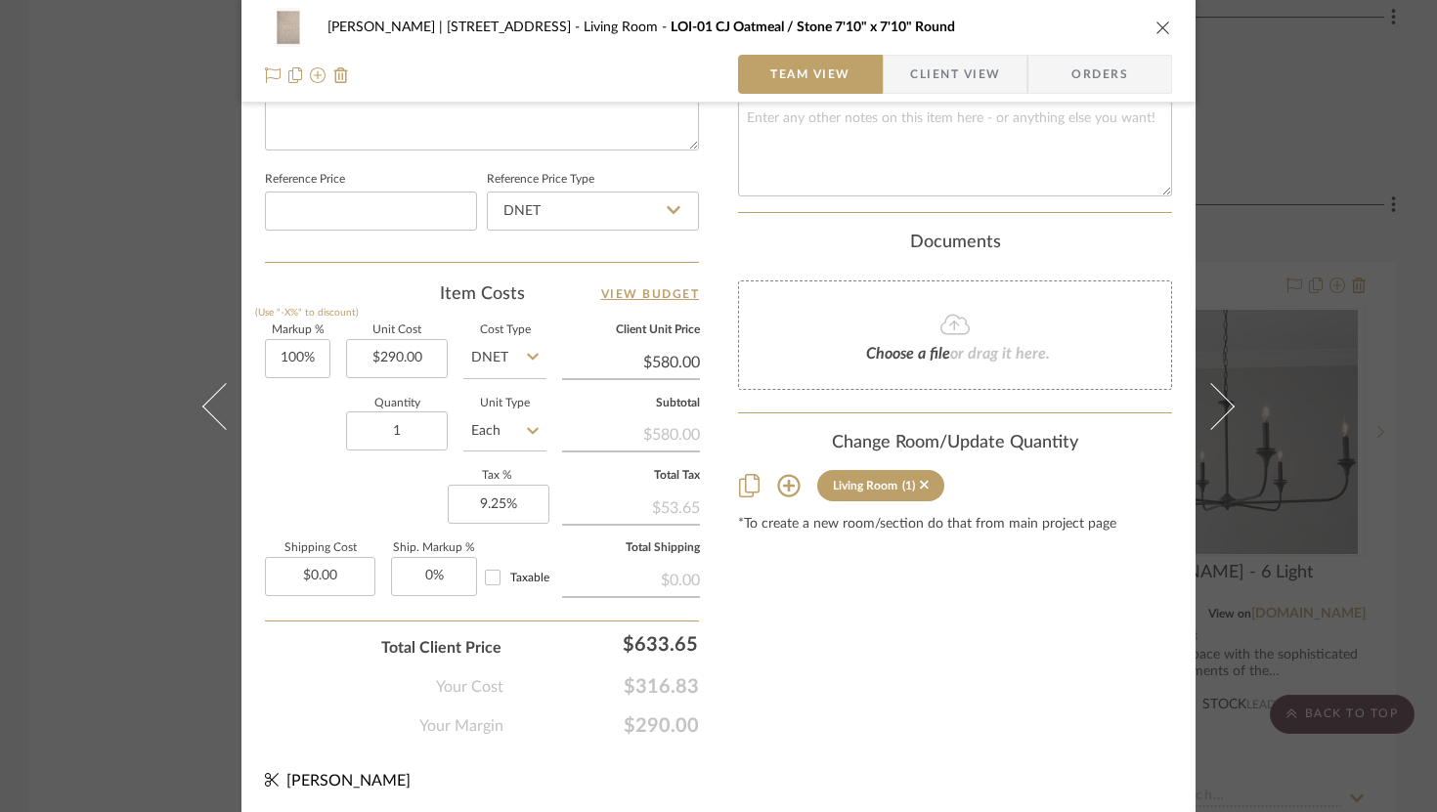
click at [1155, 28] on icon "close" at bounding box center [1163, 28] width 16 height 16
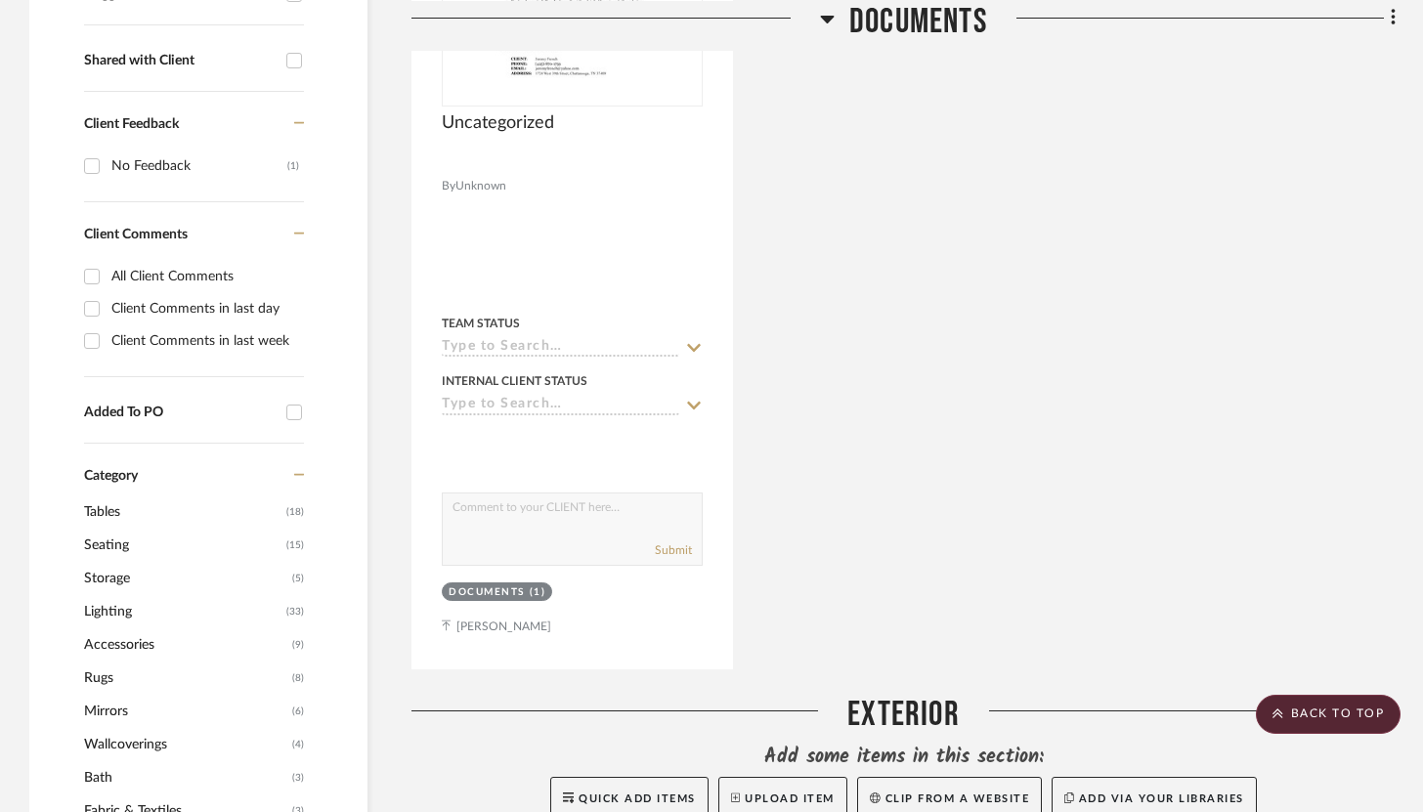
scroll to position [0, 0]
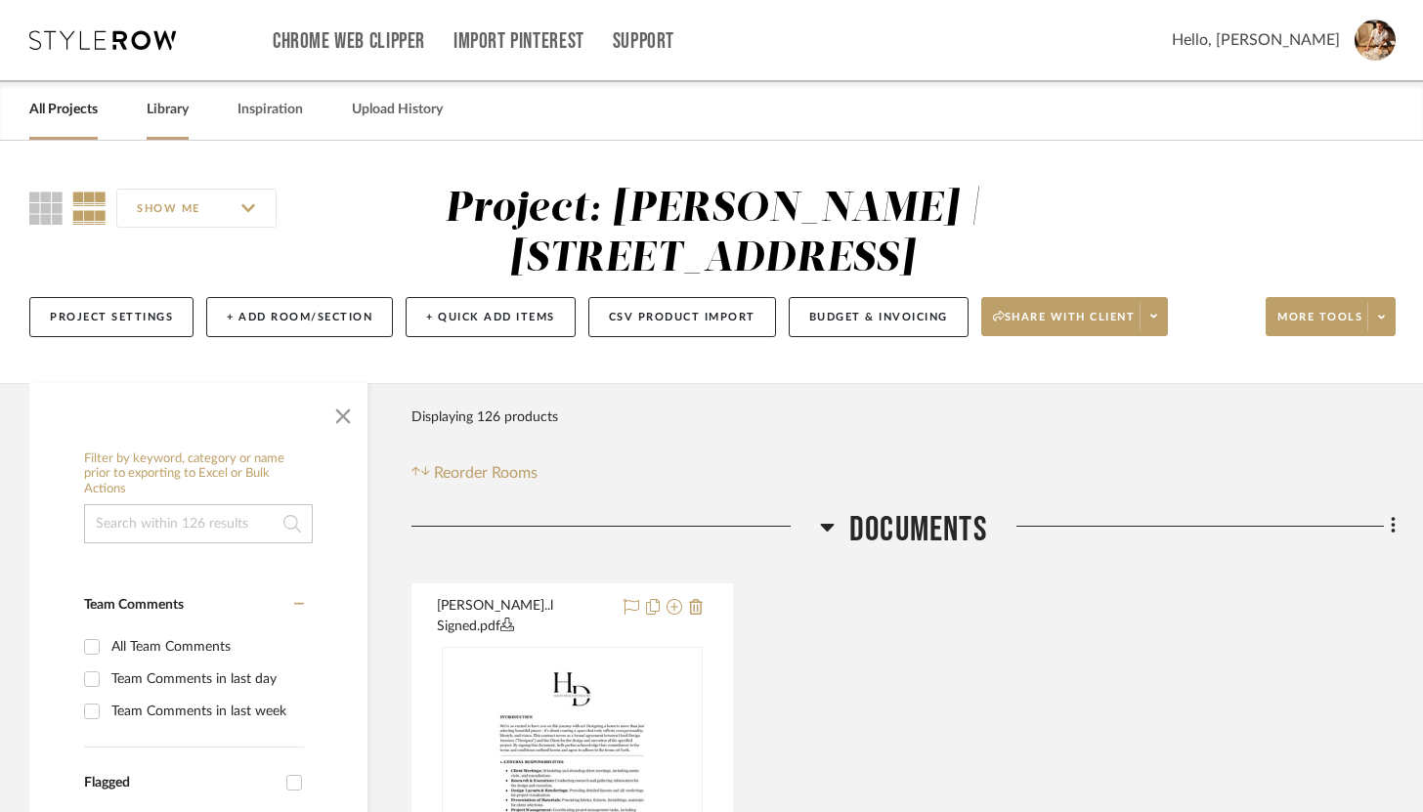
click at [174, 109] on link "Library" at bounding box center [168, 110] width 42 height 26
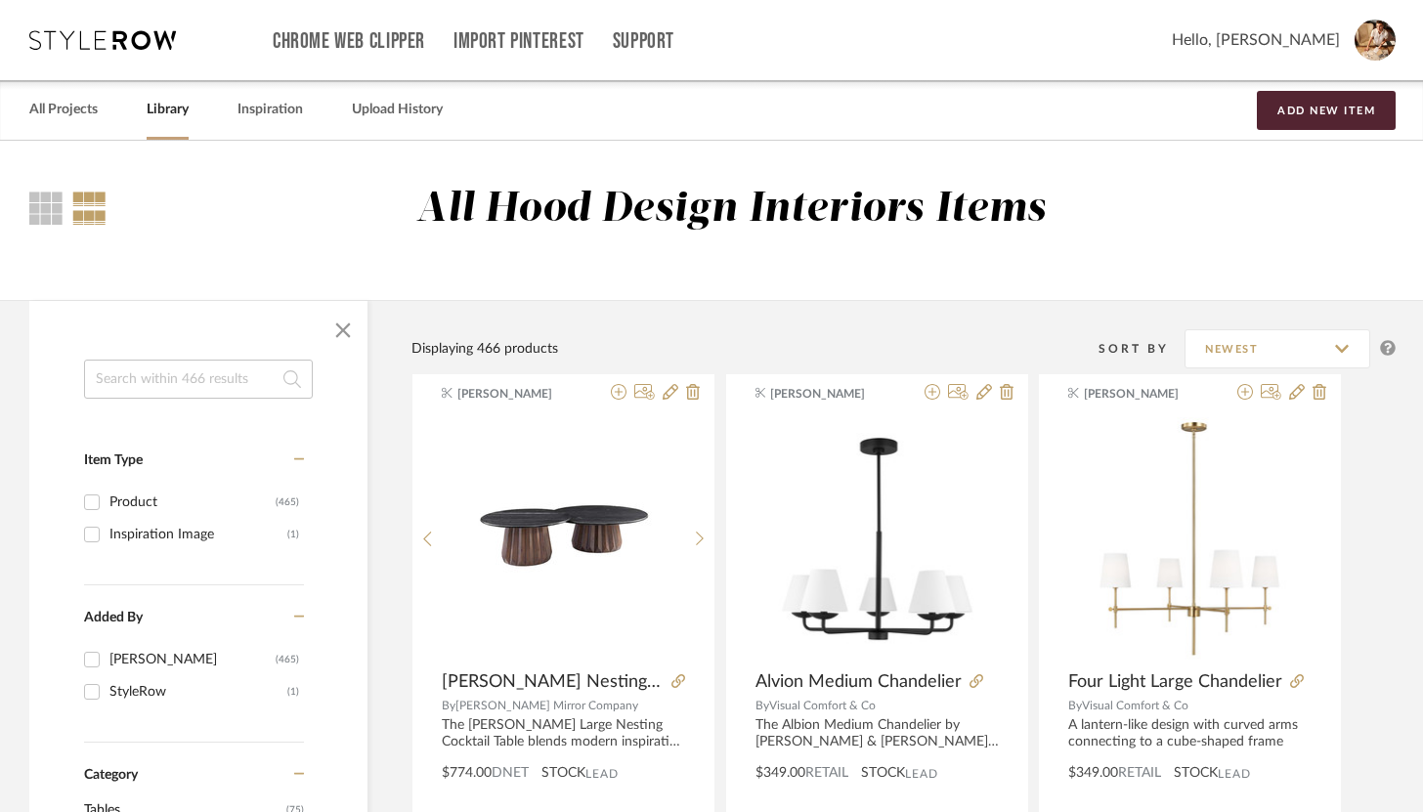
click at [161, 364] on input at bounding box center [198, 379] width 229 height 39
click at [210, 378] on input at bounding box center [198, 379] width 229 height 39
paste input "Brianne Rust Dining Chair"
type input "Brianne Rust Dining Chair"
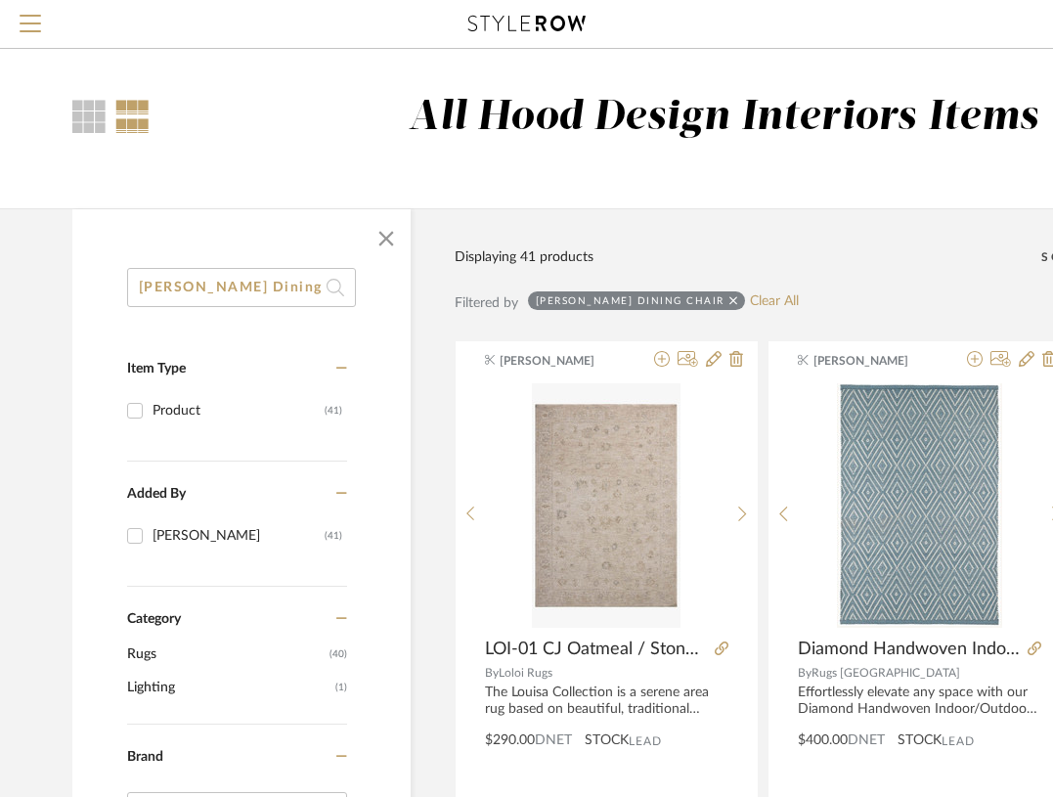
scroll to position [0, 7]
drag, startPoint x: 135, startPoint y: 290, endPoint x: 500, endPoint y: 319, distance: 365.7
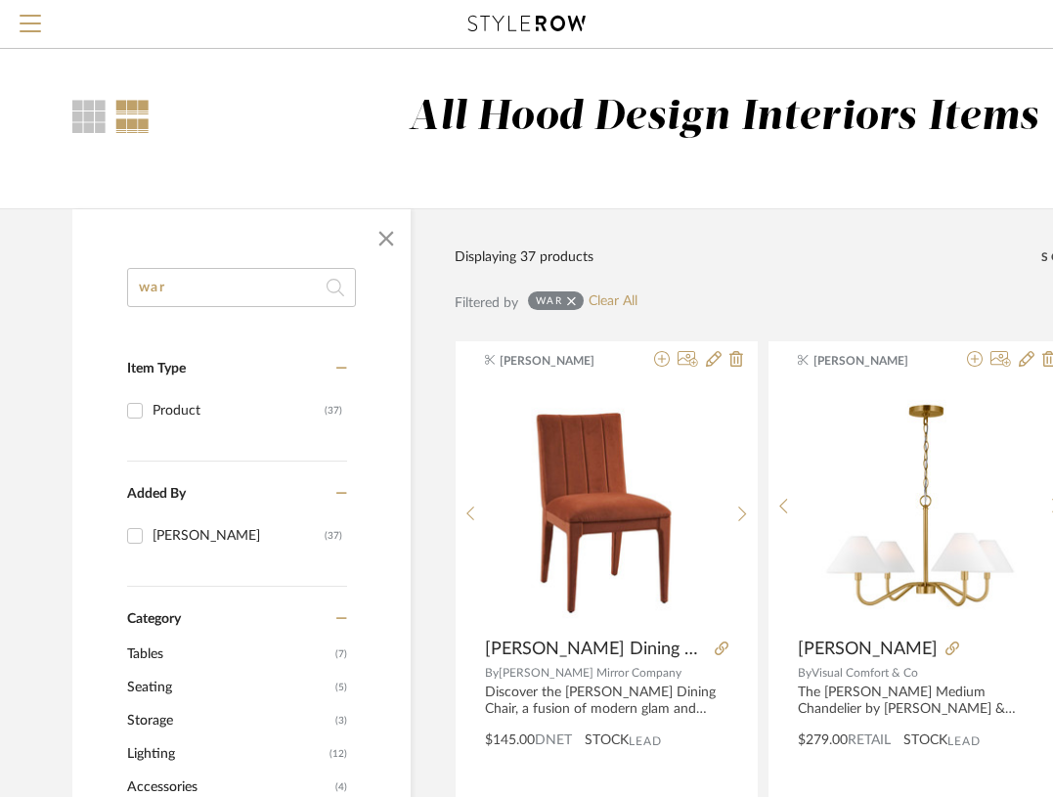
type input "war"
click at [30, 17] on span "Menu" at bounding box center [31, 16] width 22 height 2
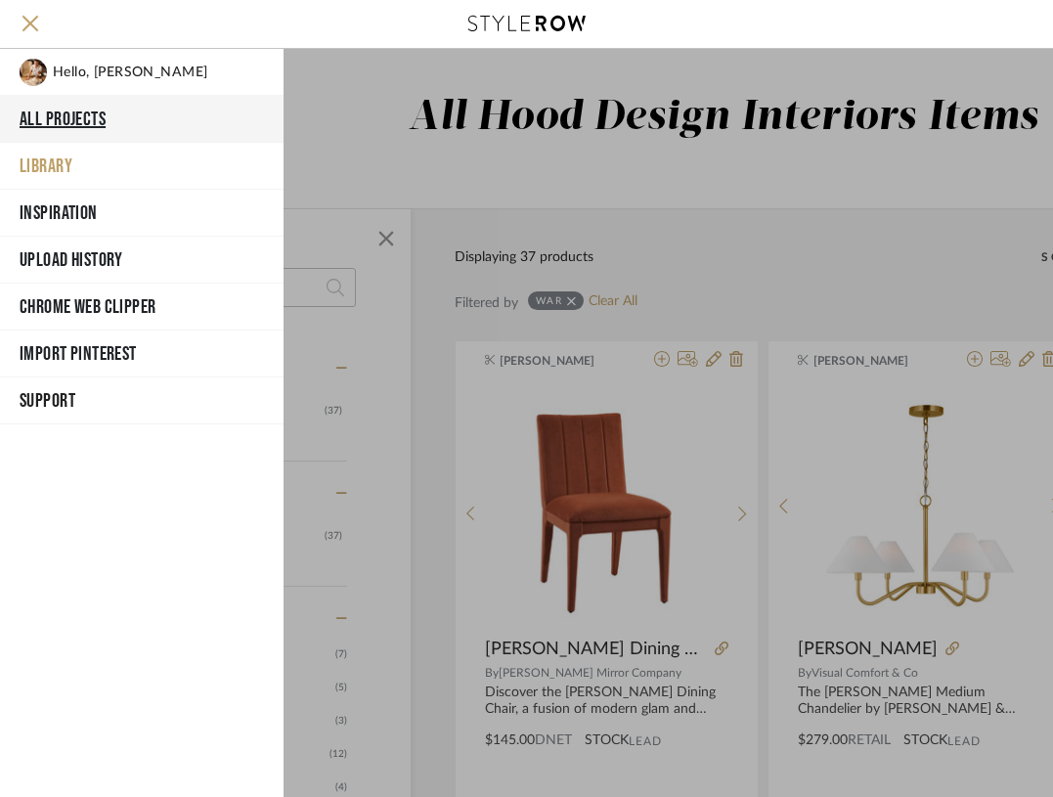
click at [94, 115] on button "All Projects" at bounding box center [141, 119] width 283 height 47
